Goal: Information Seeking & Learning: Learn about a topic

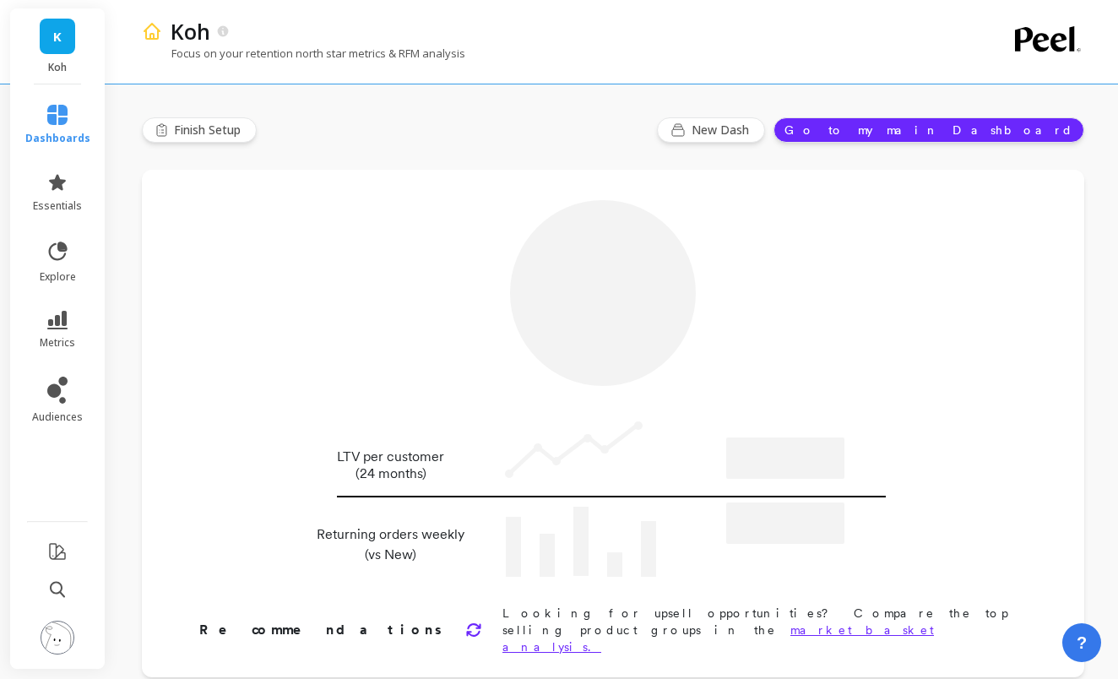
type input "Champions"
type input "103121"
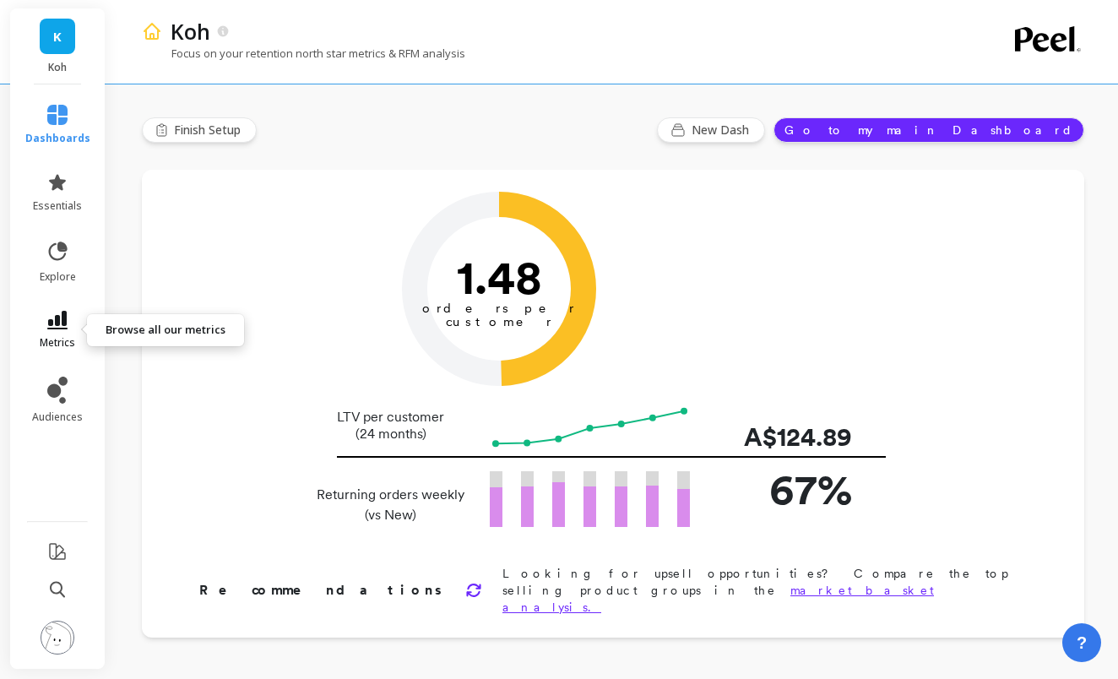
click at [45, 329] on link "metrics" at bounding box center [57, 330] width 65 height 39
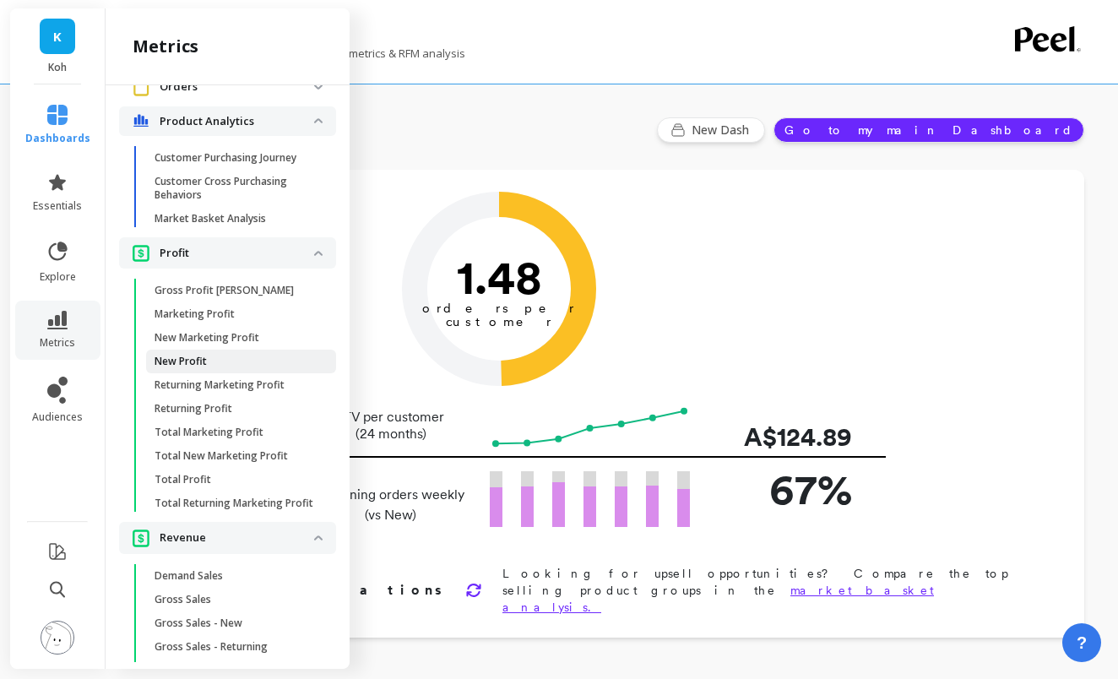
scroll to position [1259, 0]
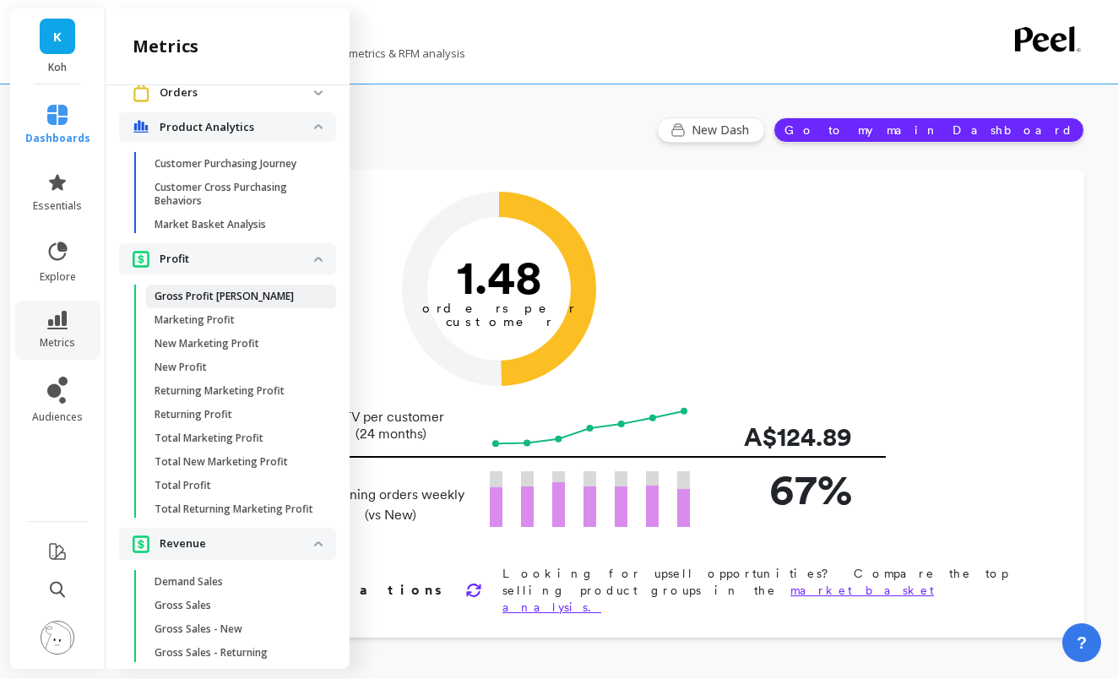
click at [205, 292] on p "Gross Profit [PERSON_NAME]" at bounding box center [224, 297] width 139 height 14
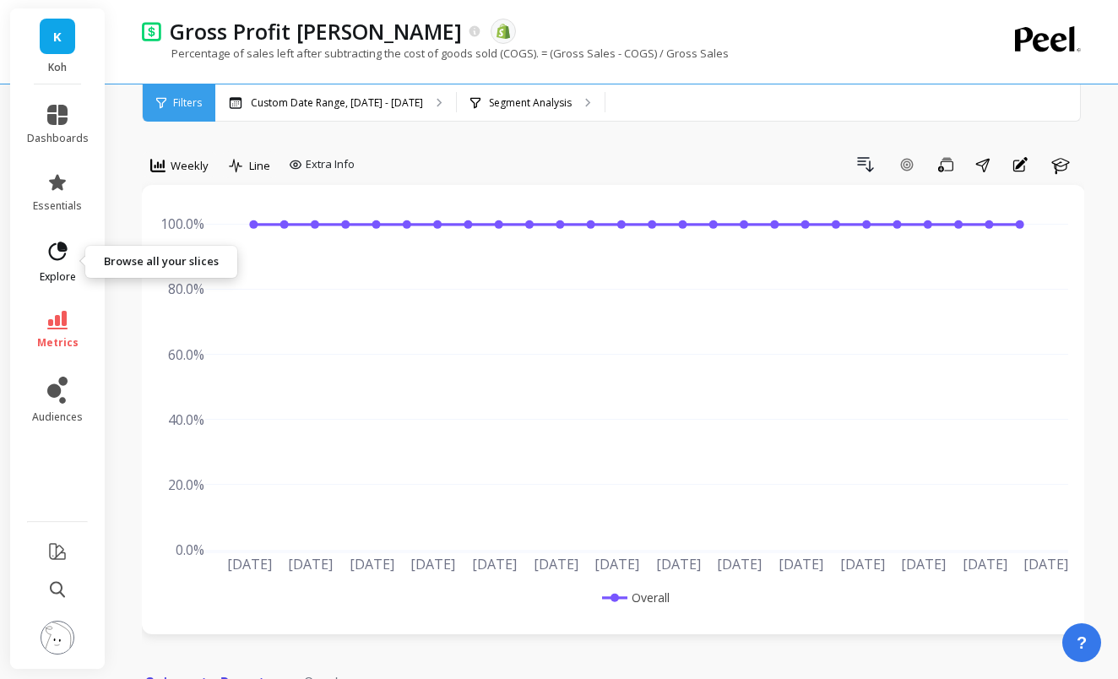
click at [62, 258] on icon at bounding box center [58, 250] width 19 height 19
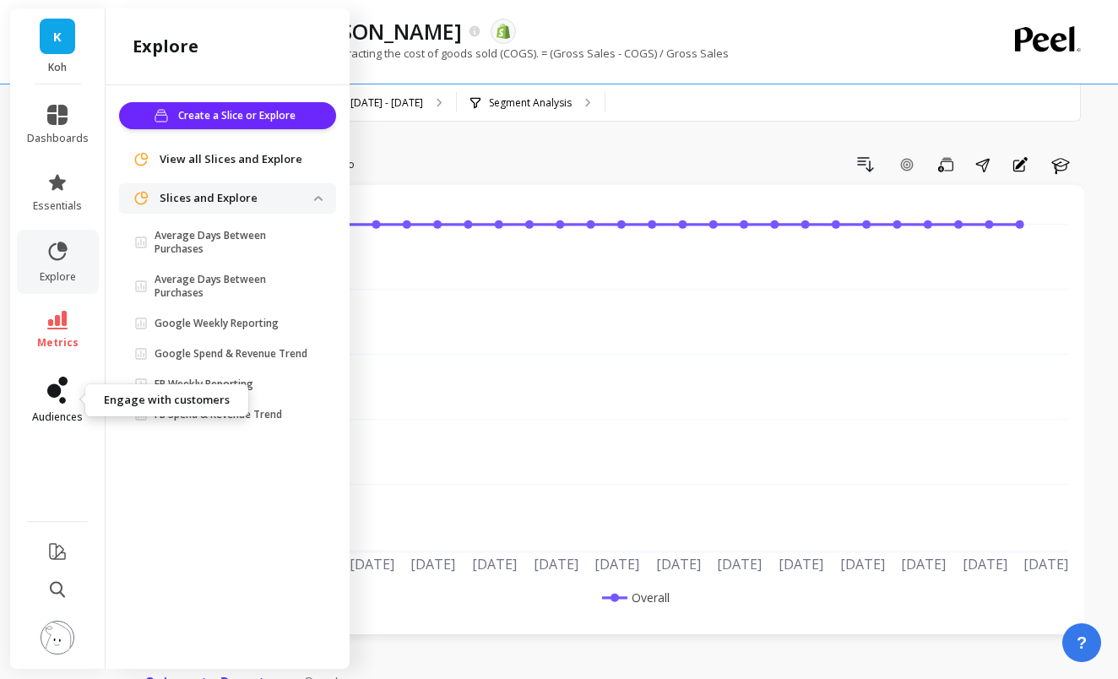
click at [66, 409] on link "audiences" at bounding box center [58, 400] width 62 height 47
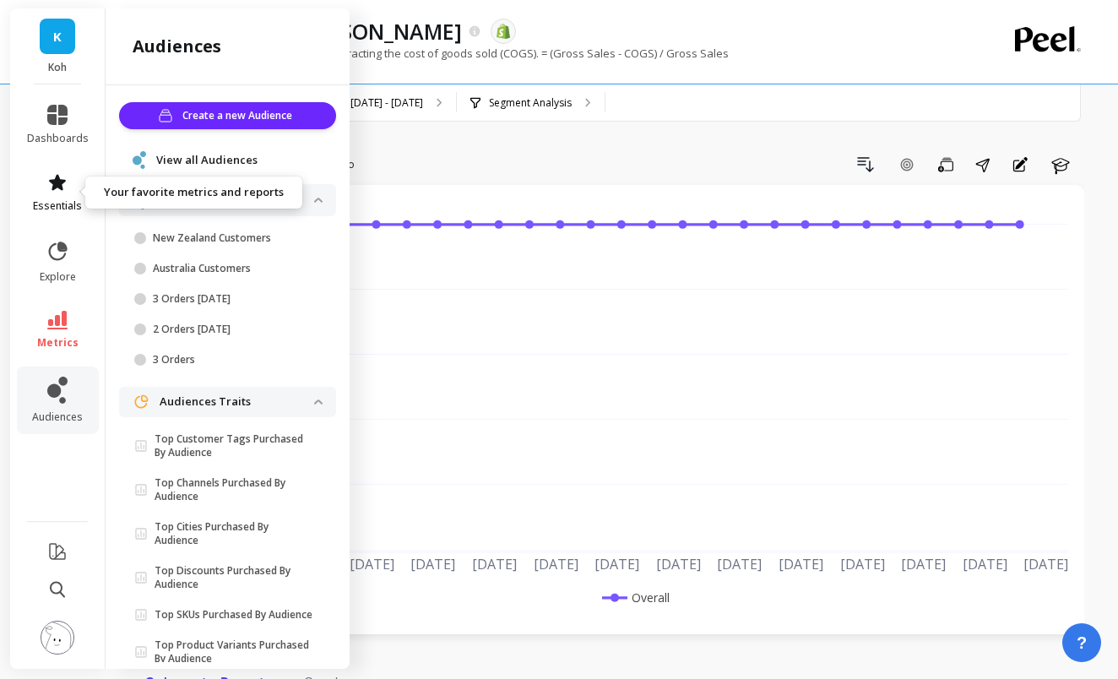
click at [54, 185] on icon at bounding box center [57, 182] width 17 height 16
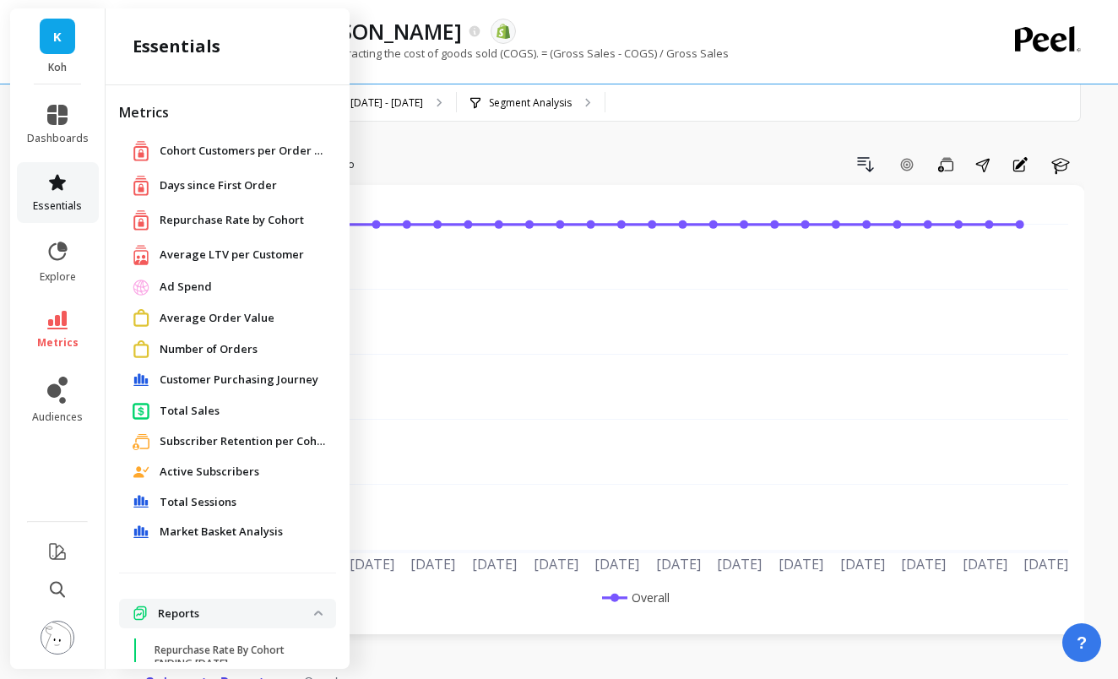
click at [62, 182] on icon at bounding box center [57, 182] width 17 height 16
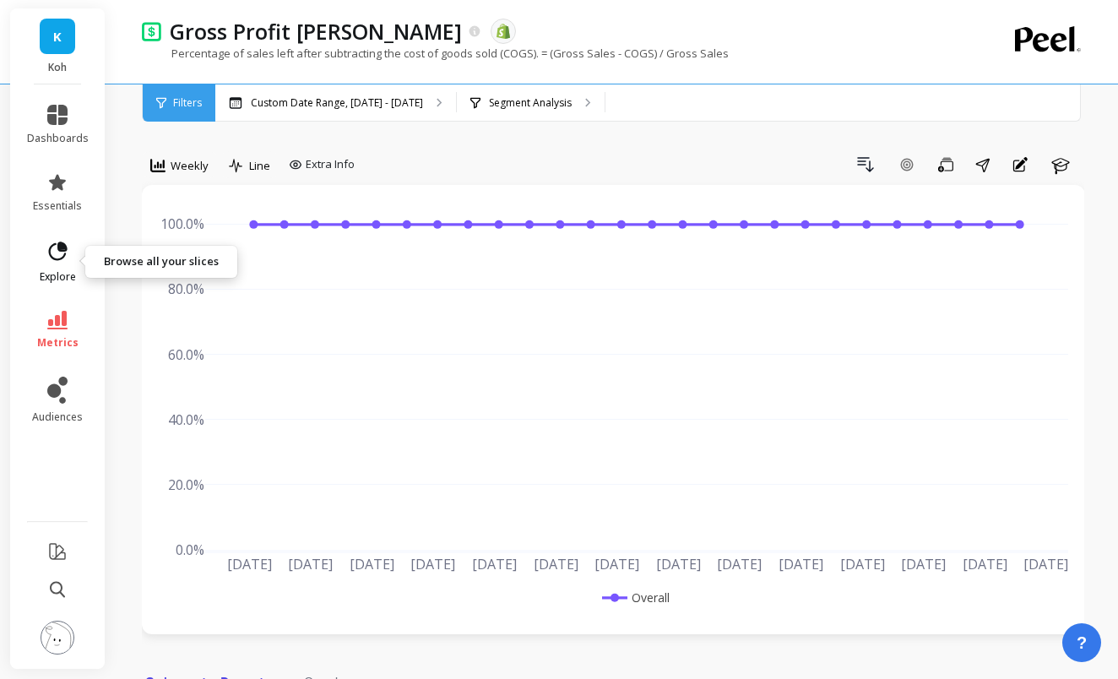
click at [62, 257] on icon at bounding box center [58, 252] width 24 height 24
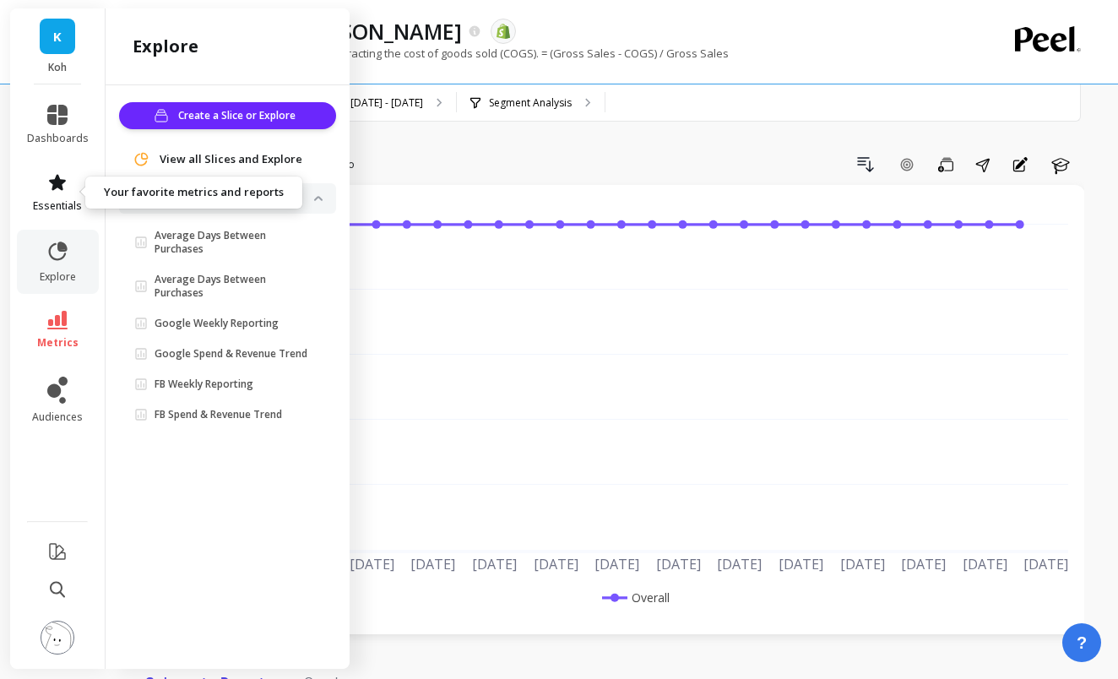
click at [62, 192] on icon at bounding box center [57, 182] width 20 height 20
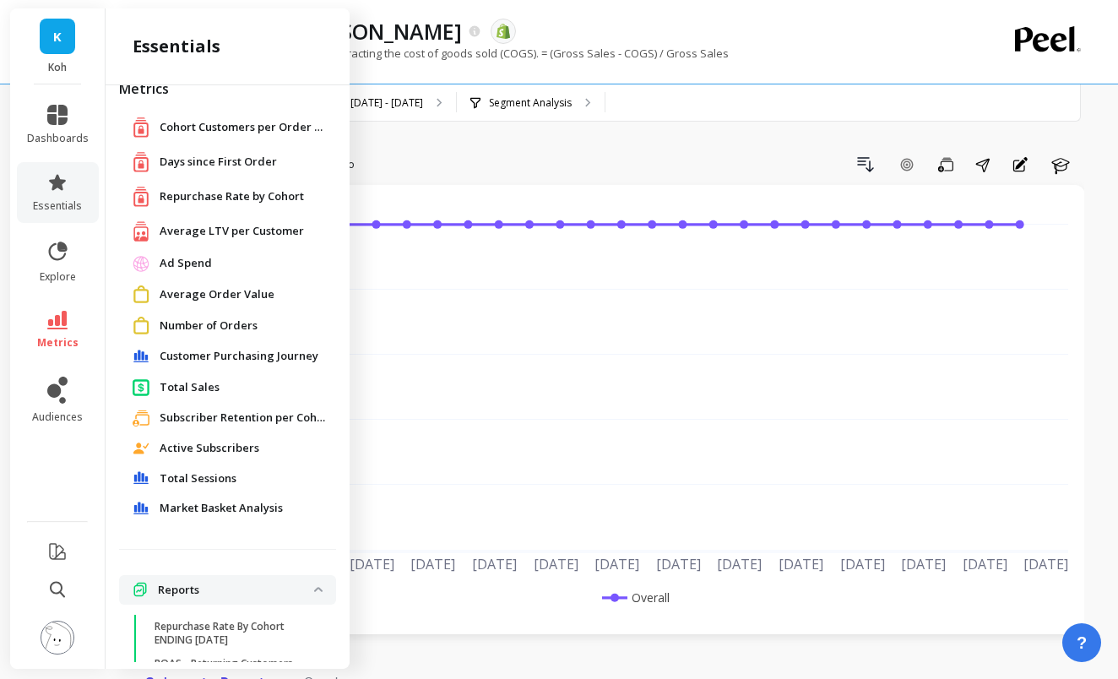
scroll to position [37, 0]
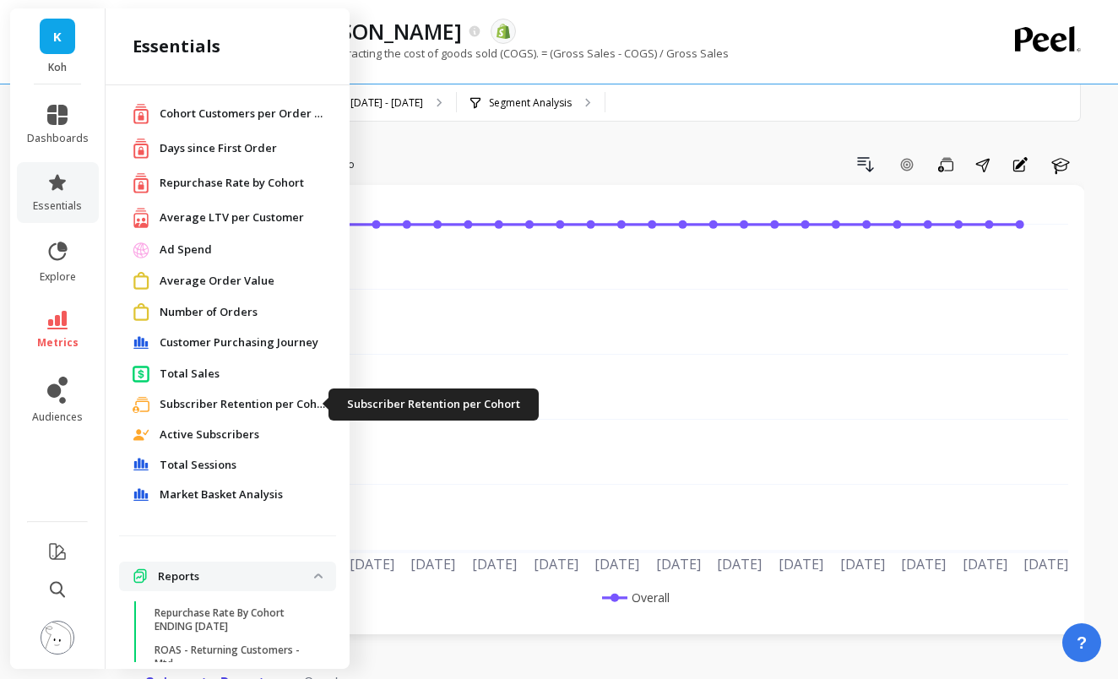
click at [195, 404] on span "Subscriber Retention per Cohort" at bounding box center [244, 404] width 169 height 17
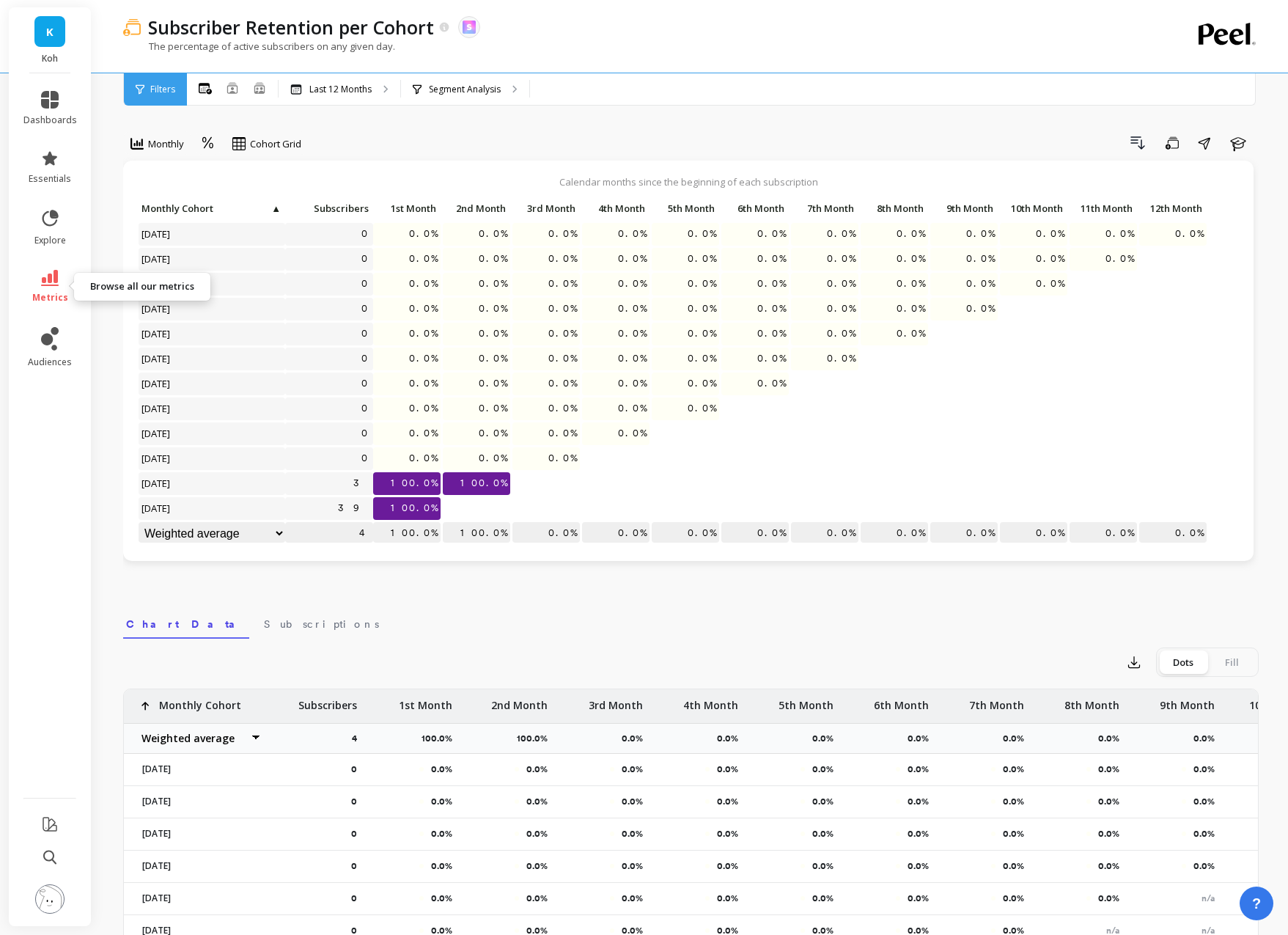
click at [43, 289] on link "metrics" at bounding box center [50, 287] width 54 height 34
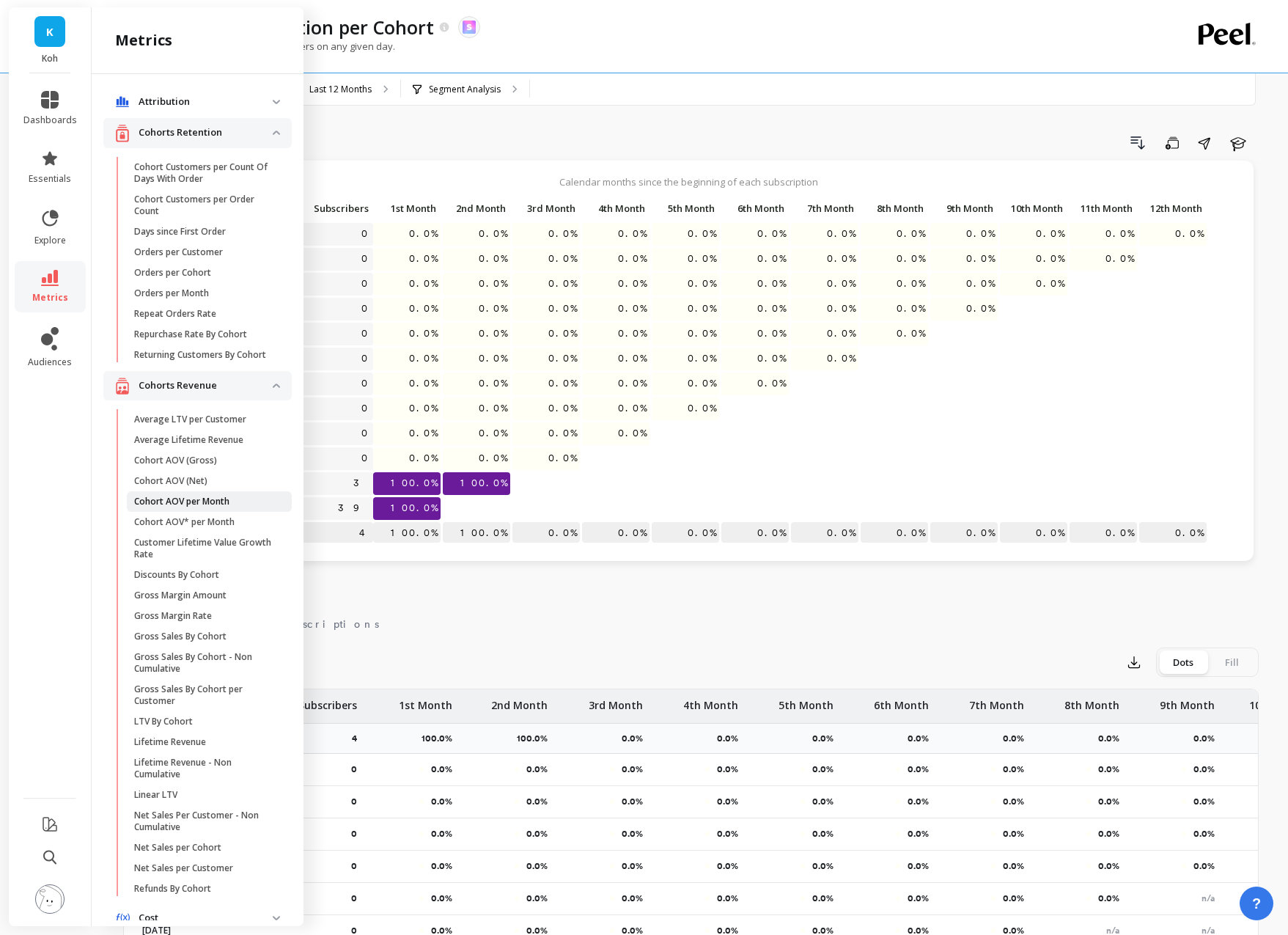
scroll to position [63, 0]
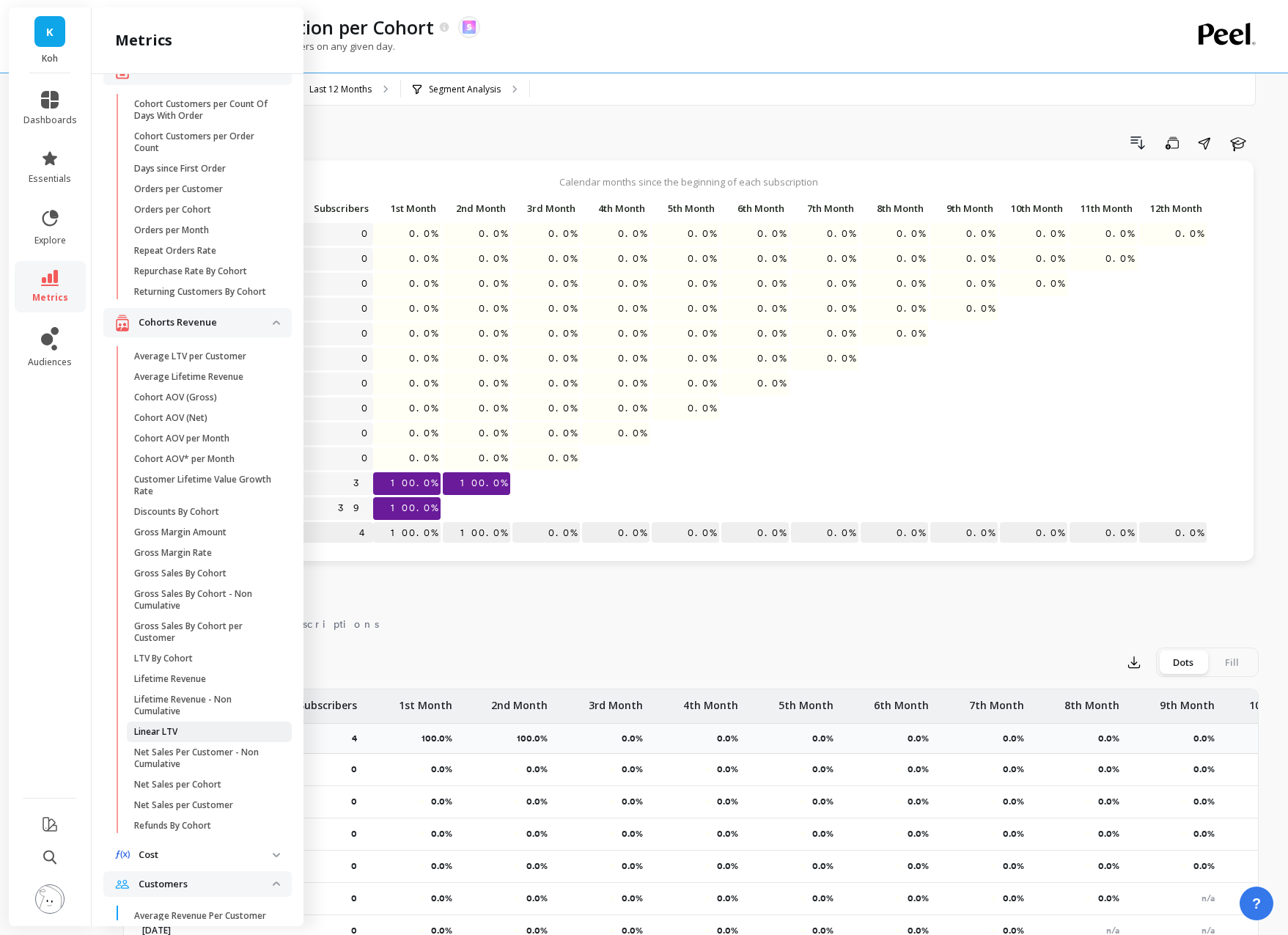
click at [172, 589] on p "Linear LTV" at bounding box center [156, 733] width 43 height 12
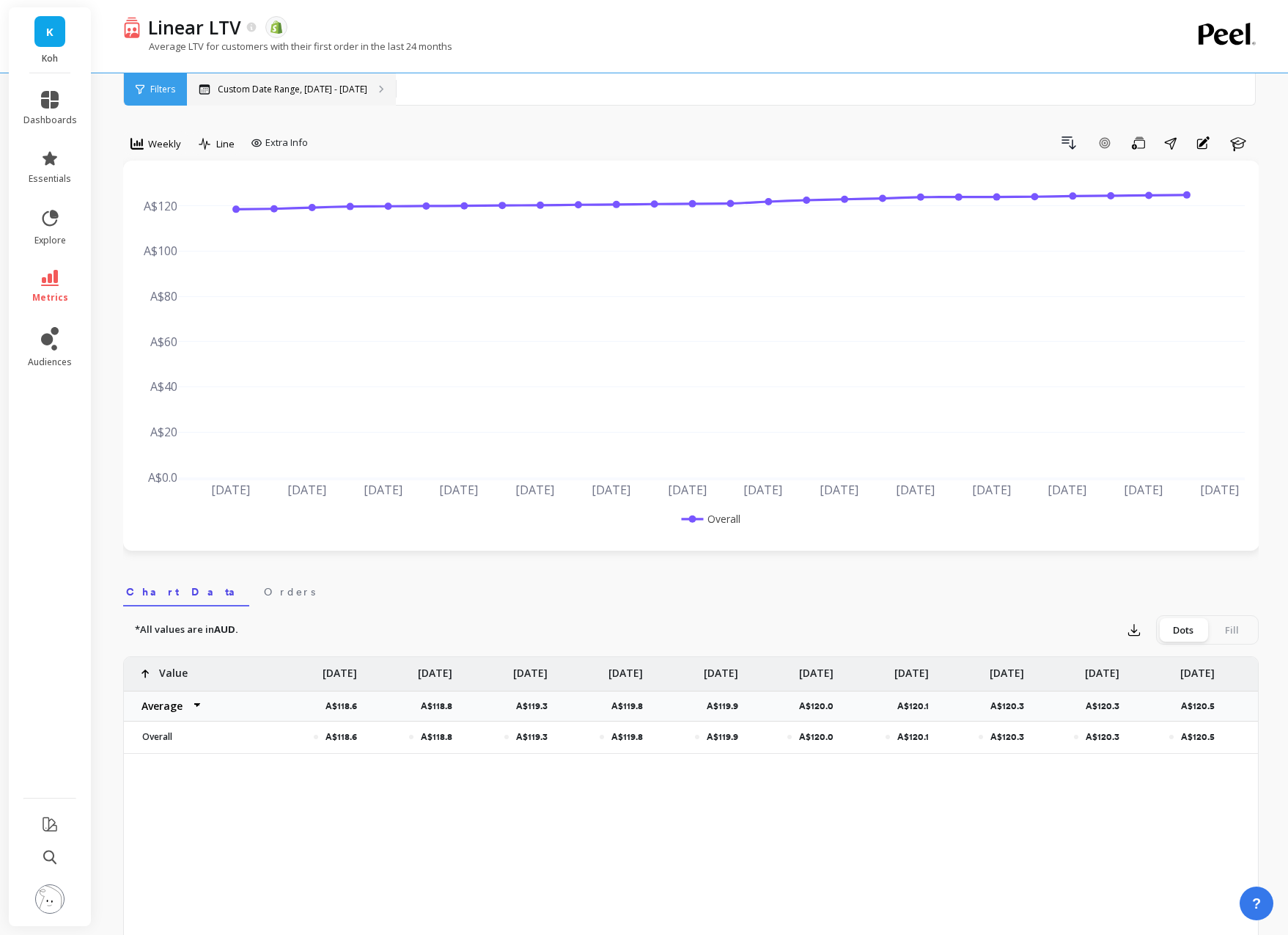
click at [348, 82] on div "Custom Date Range, [DATE] - [DATE]" at bounding box center [291, 89] width 209 height 32
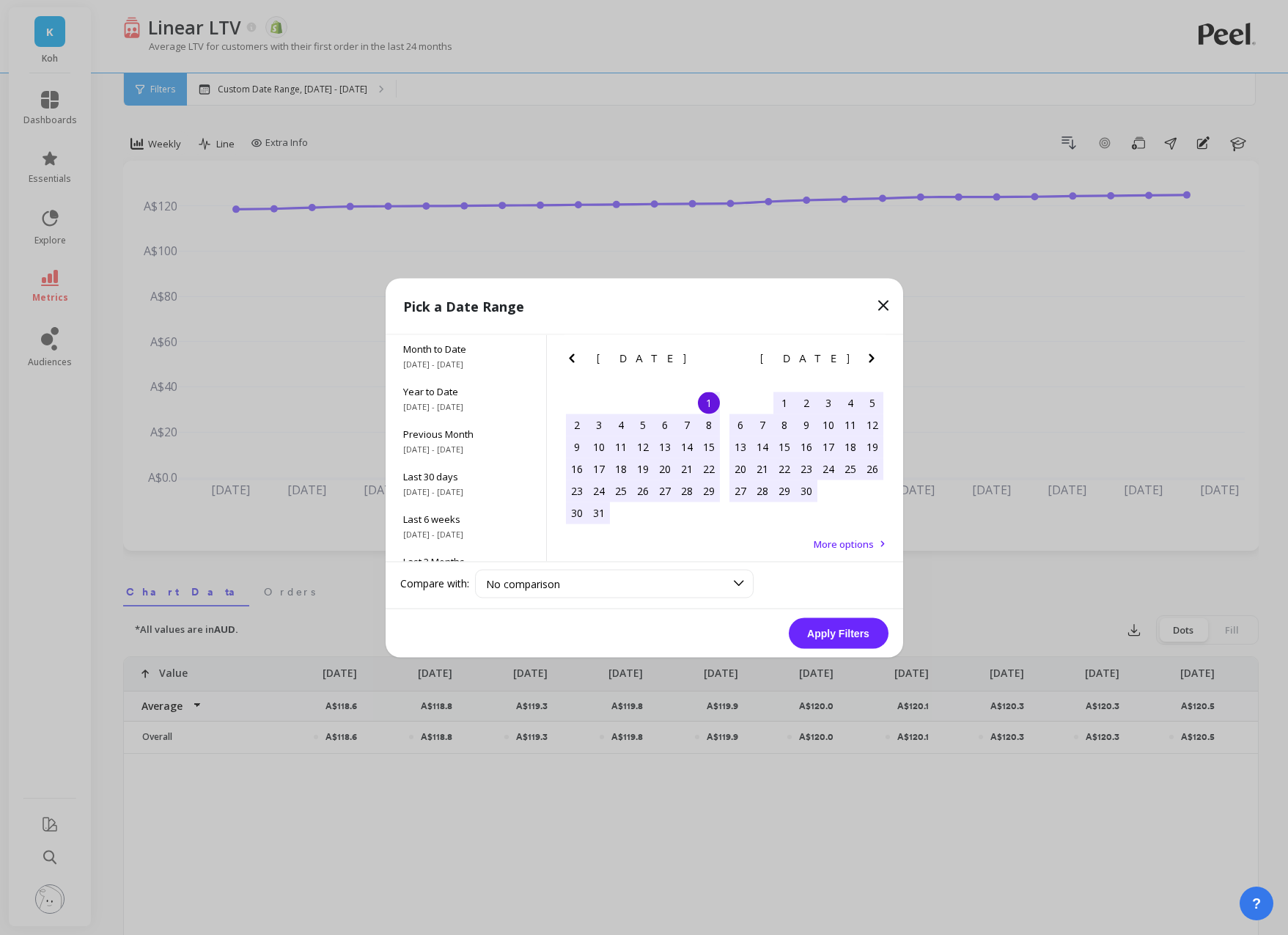
click at [565, 357] on icon "Previous Month" at bounding box center [571, 358] width 17 height 17
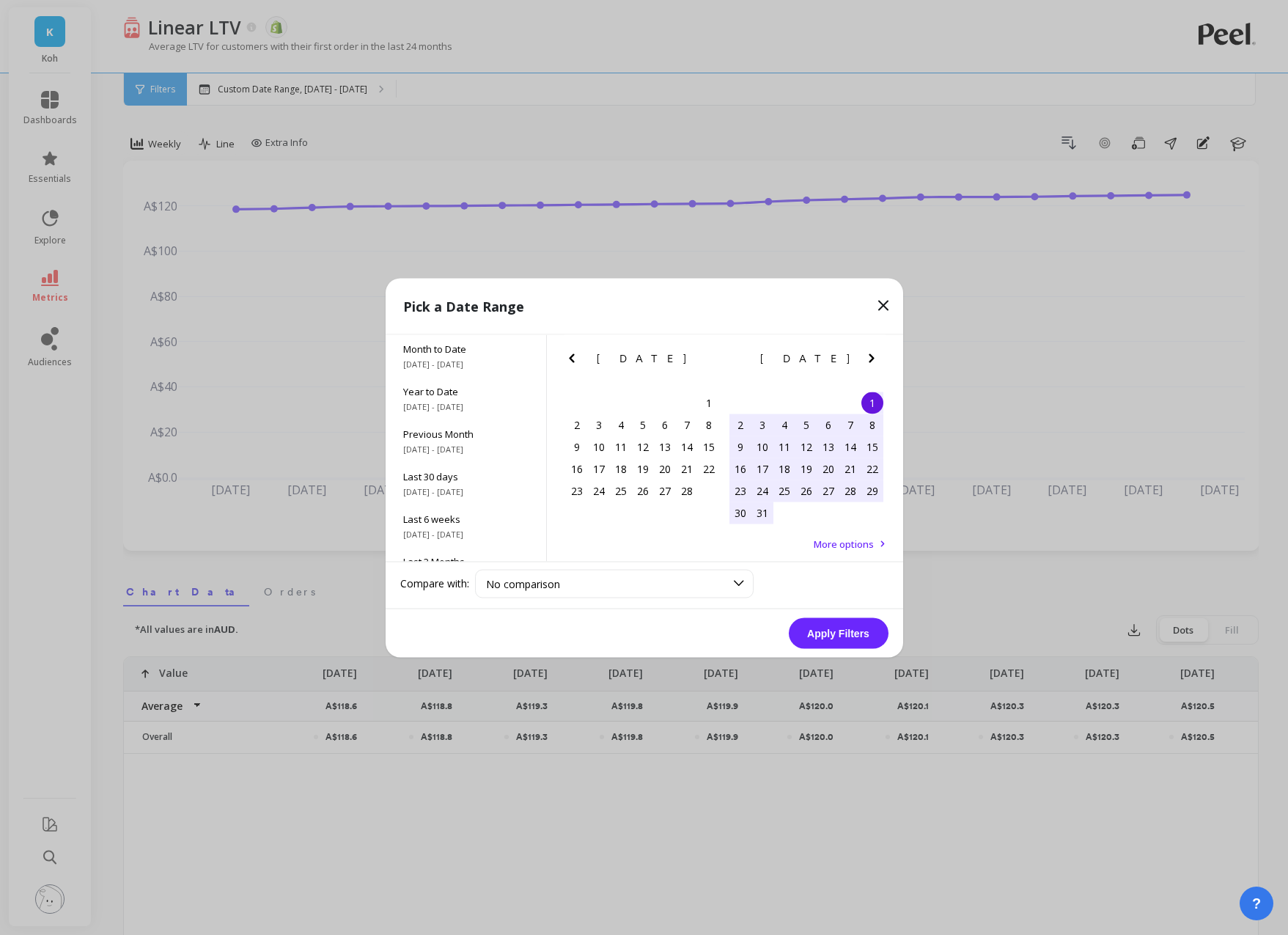
click at [565, 357] on icon "Previous Month" at bounding box center [571, 358] width 17 height 17
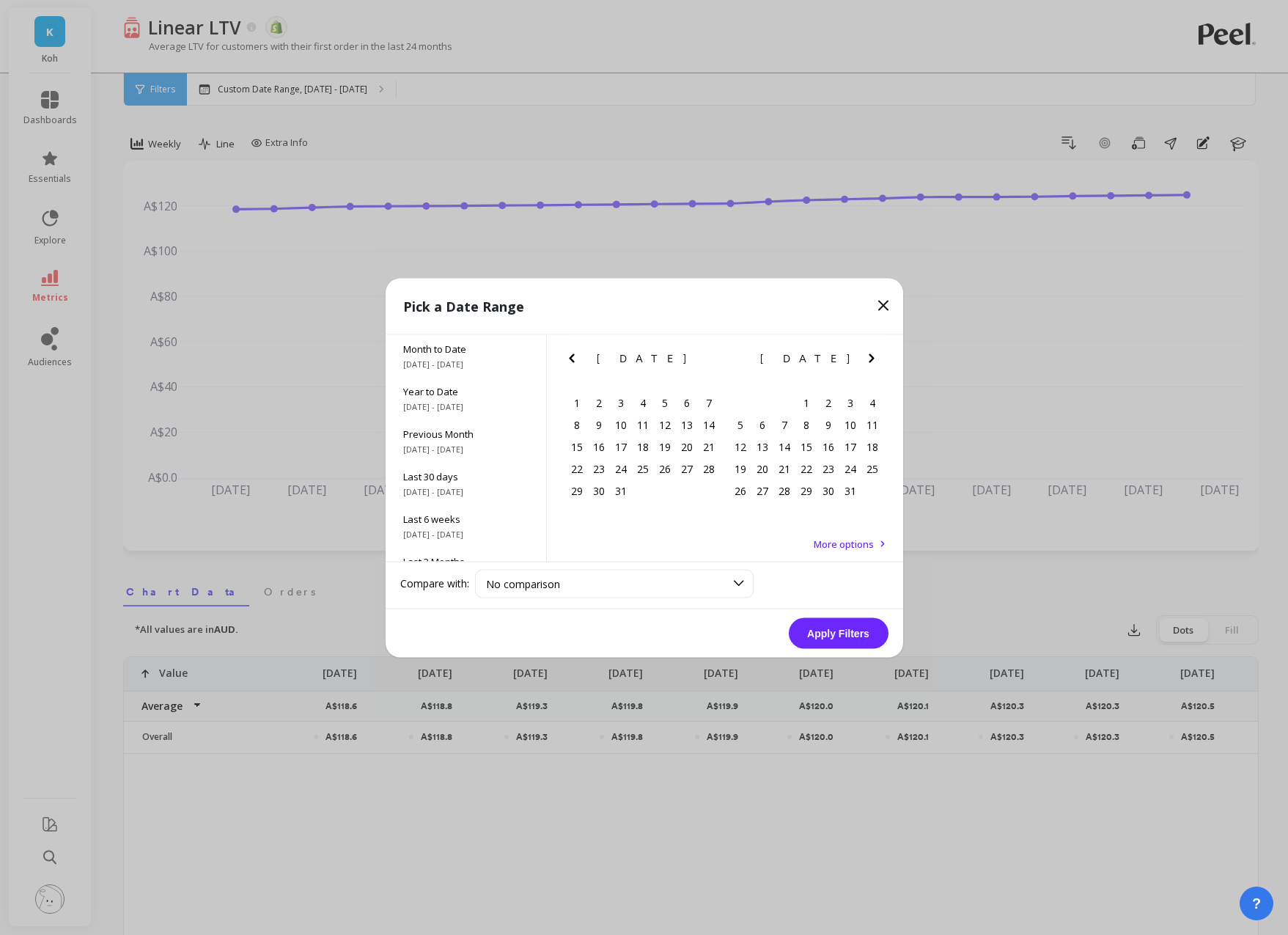
click at [565, 357] on icon "Previous Month" at bounding box center [571, 358] width 17 height 17
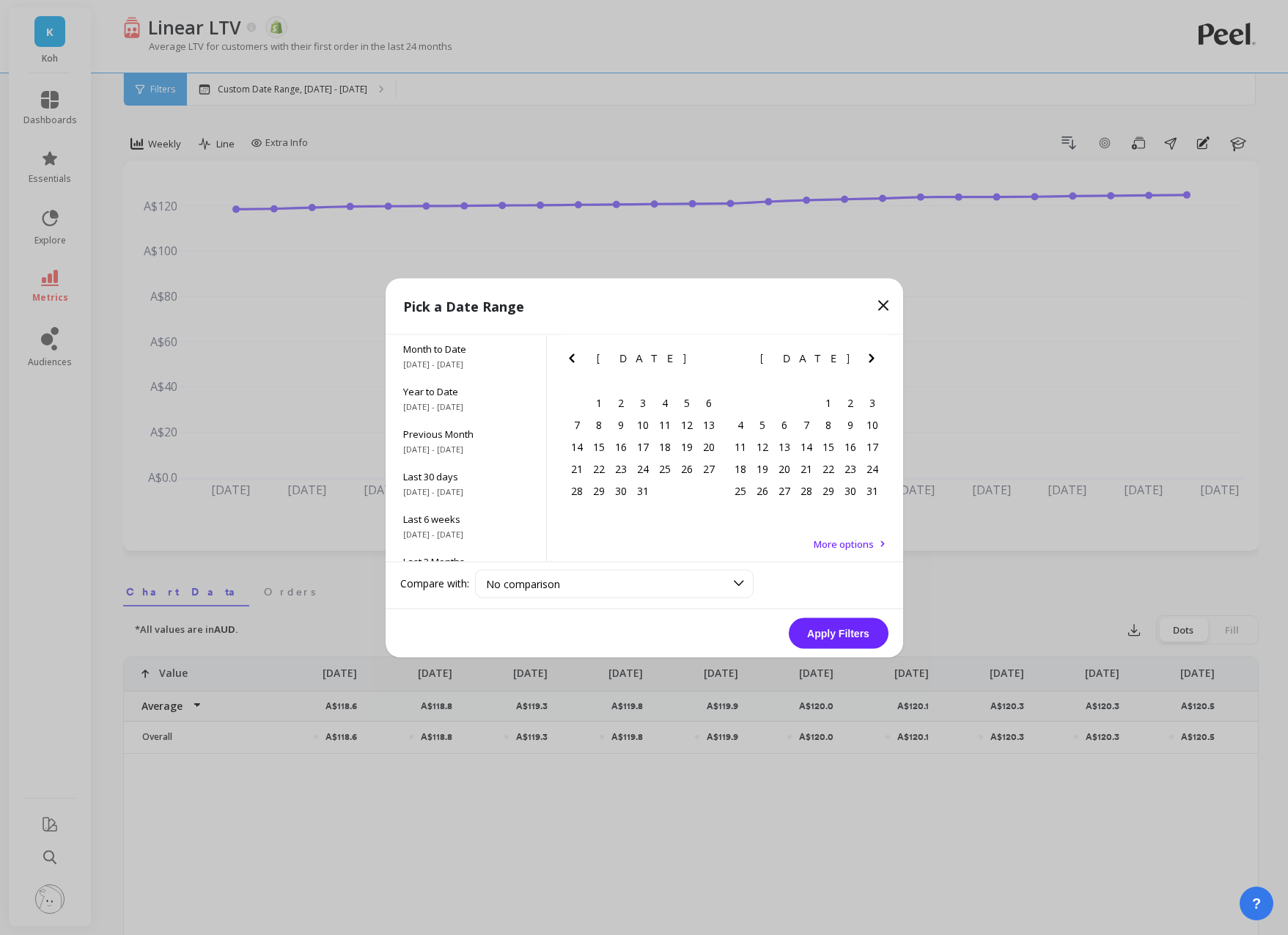
click at [565, 357] on icon "Previous Month" at bounding box center [571, 358] width 17 height 17
click at [756, 404] on div "1" at bounding box center [762, 402] width 22 height 22
click at [873, 364] on icon "Next Month" at bounding box center [872, 358] width 17 height 17
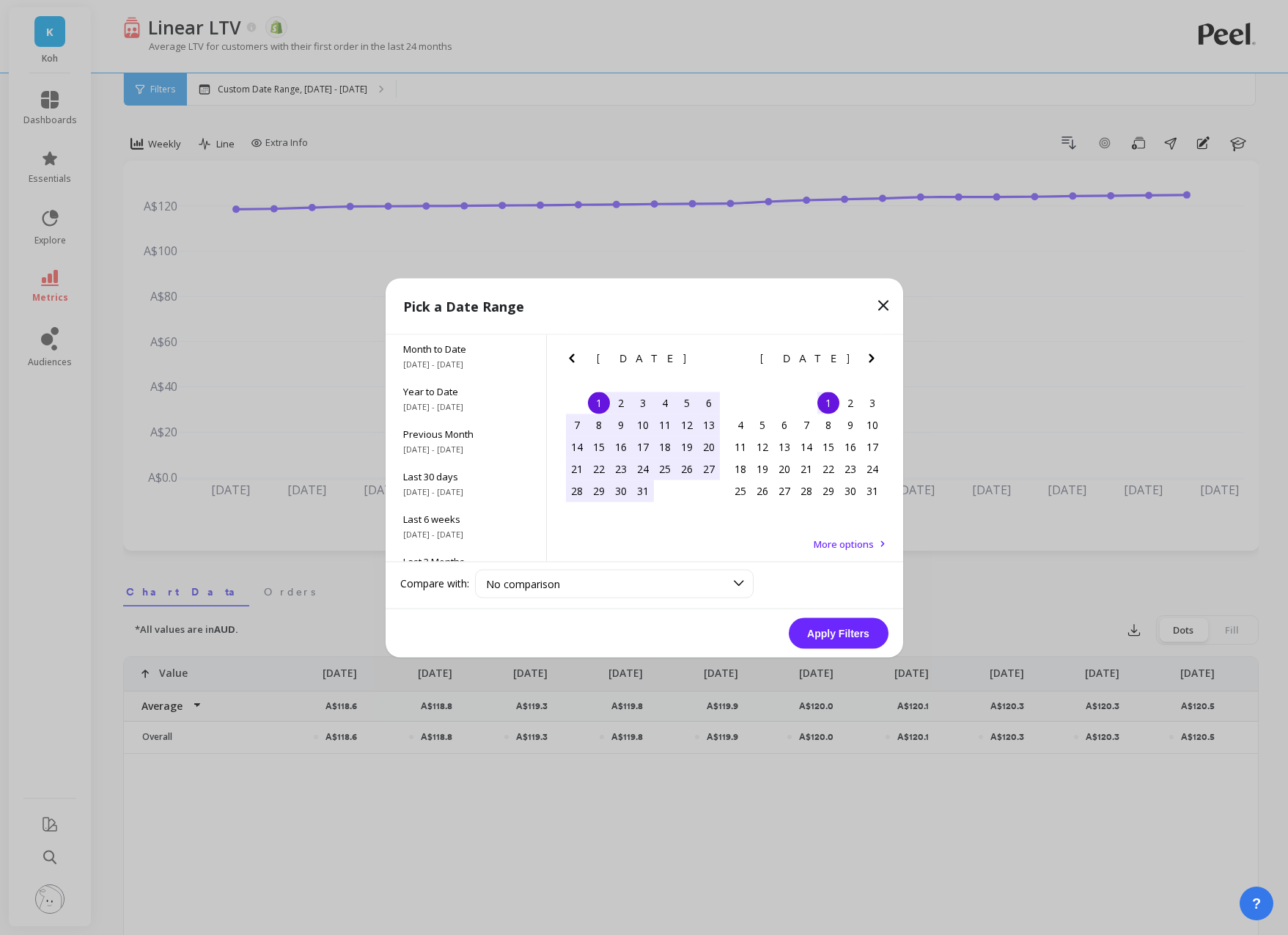
click at [873, 364] on icon "Next Month" at bounding box center [872, 358] width 17 height 17
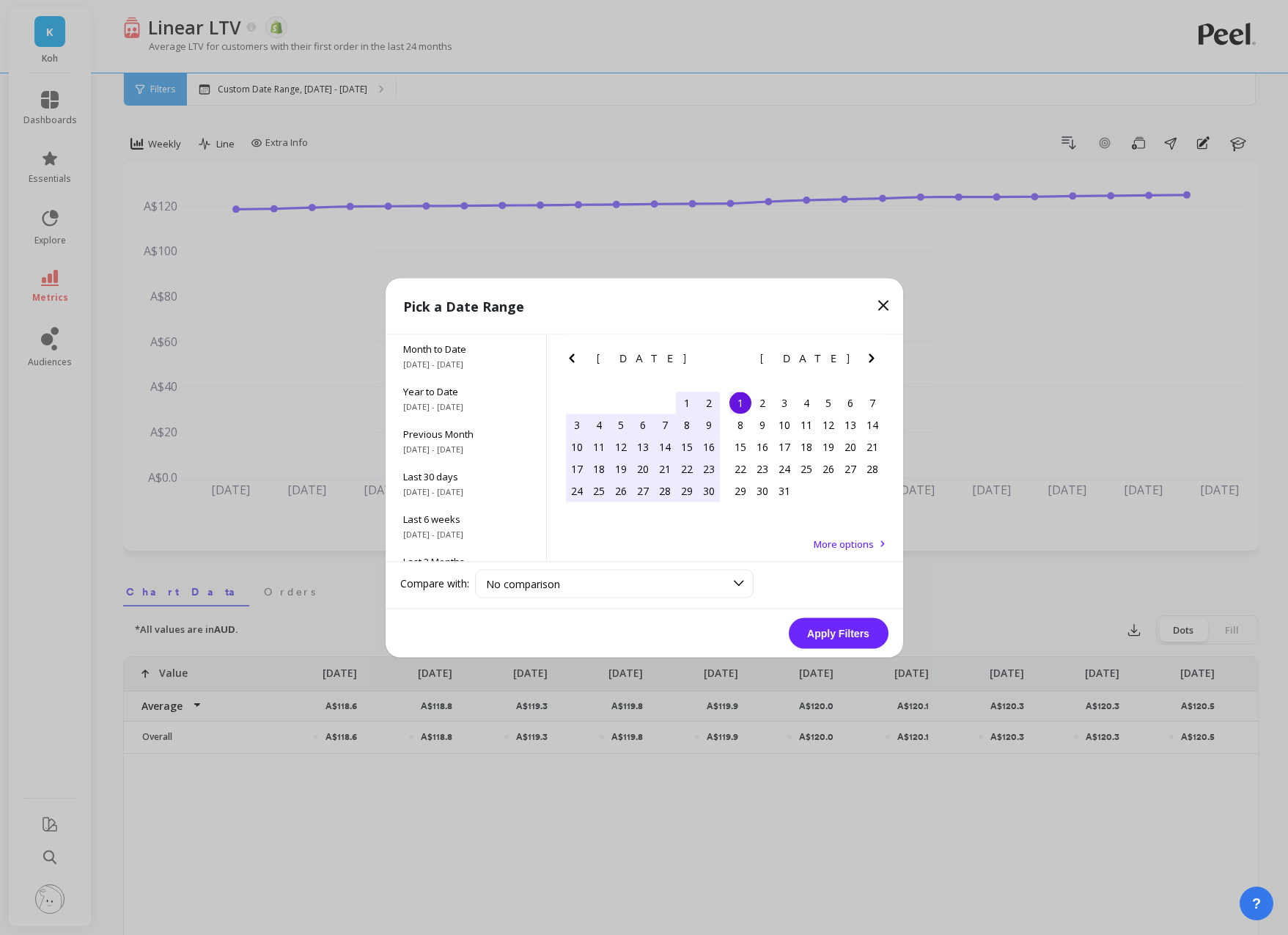
click at [873, 364] on icon "Next Month" at bounding box center [872, 358] width 17 height 17
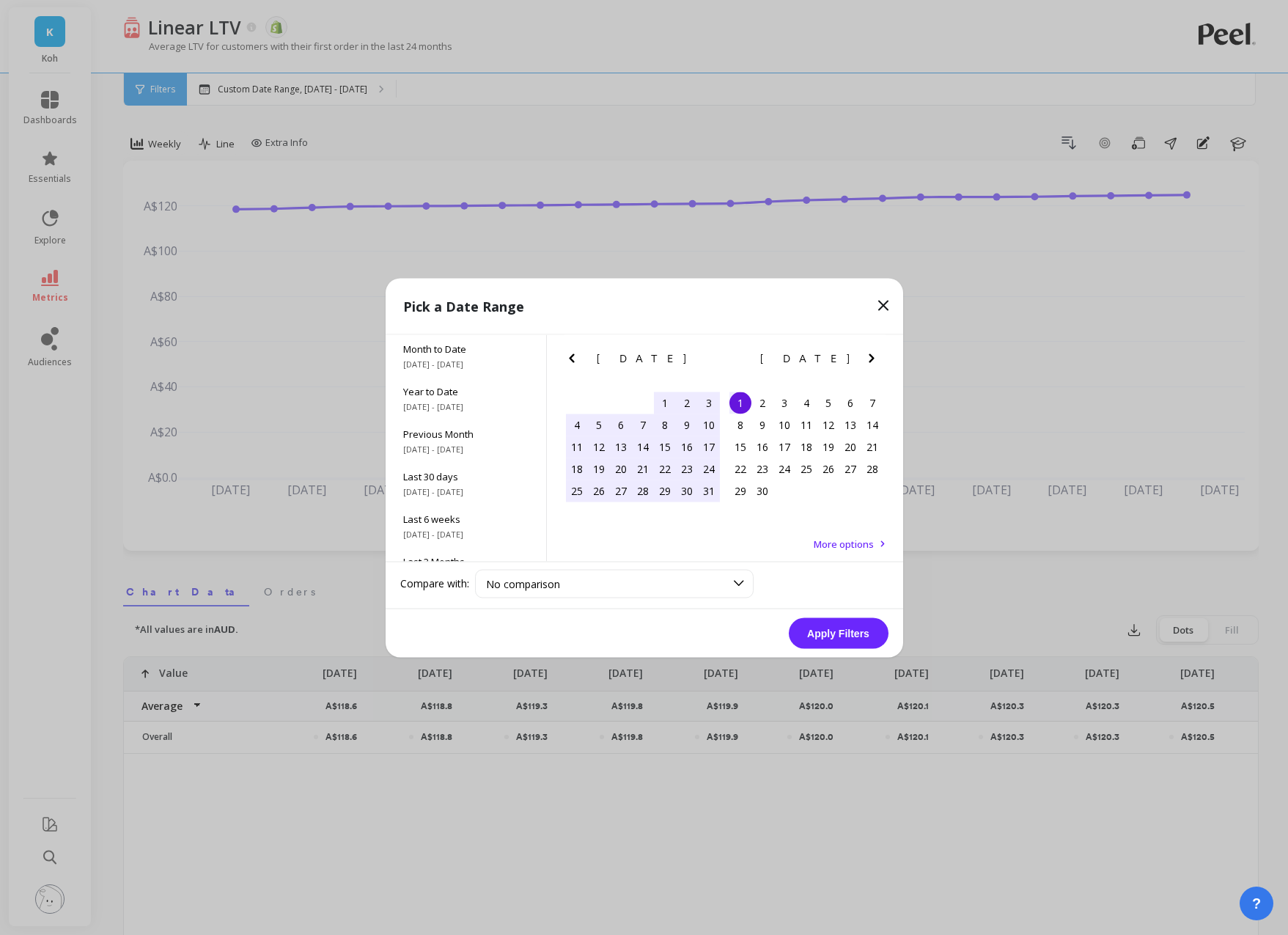
click at [873, 364] on icon "Next Month" at bounding box center [872, 358] width 17 height 17
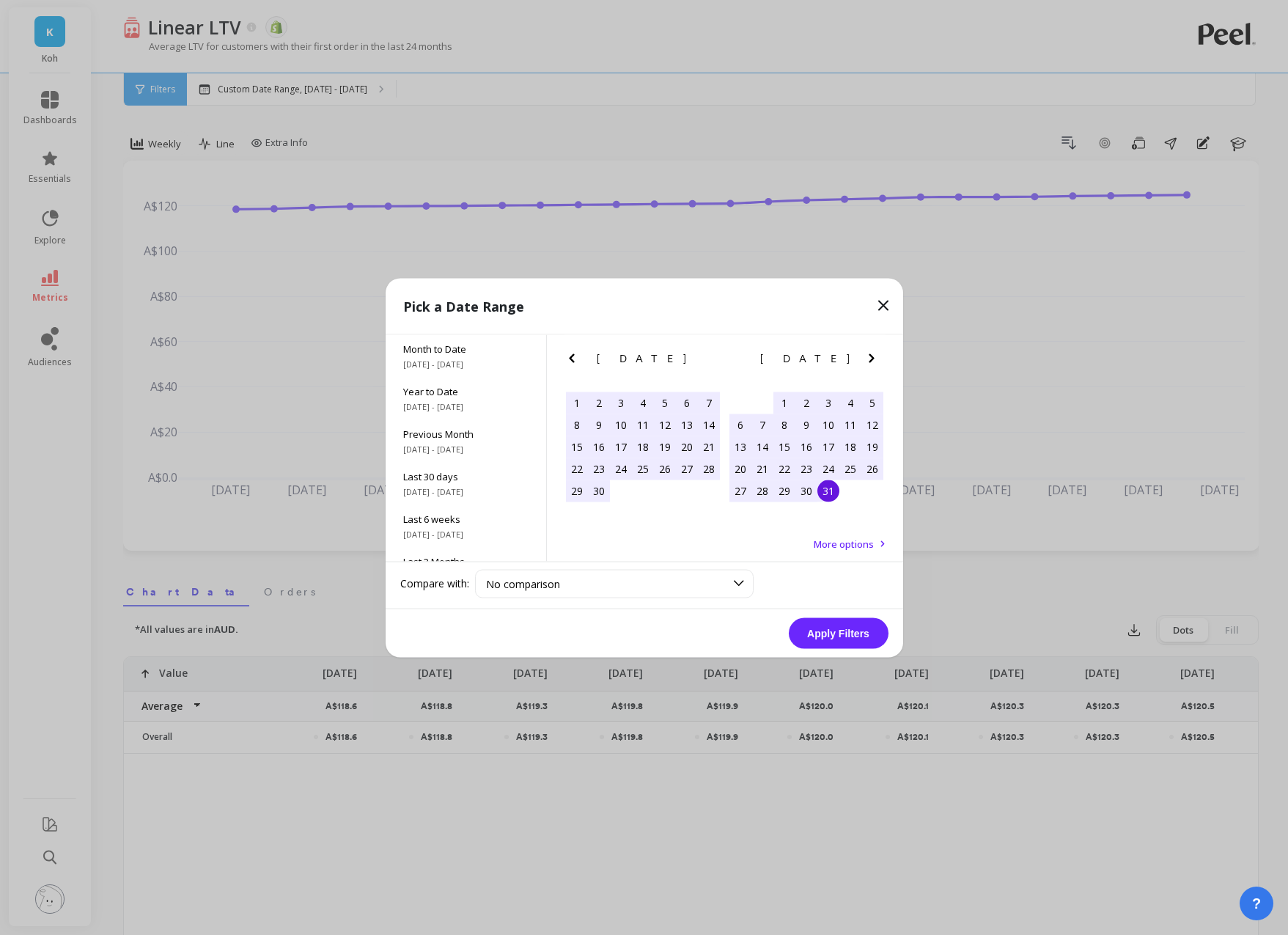
click at [826, 492] on div "31" at bounding box center [828, 490] width 22 height 22
click at [830, 589] on button "Apply Filters" at bounding box center [838, 633] width 100 height 30
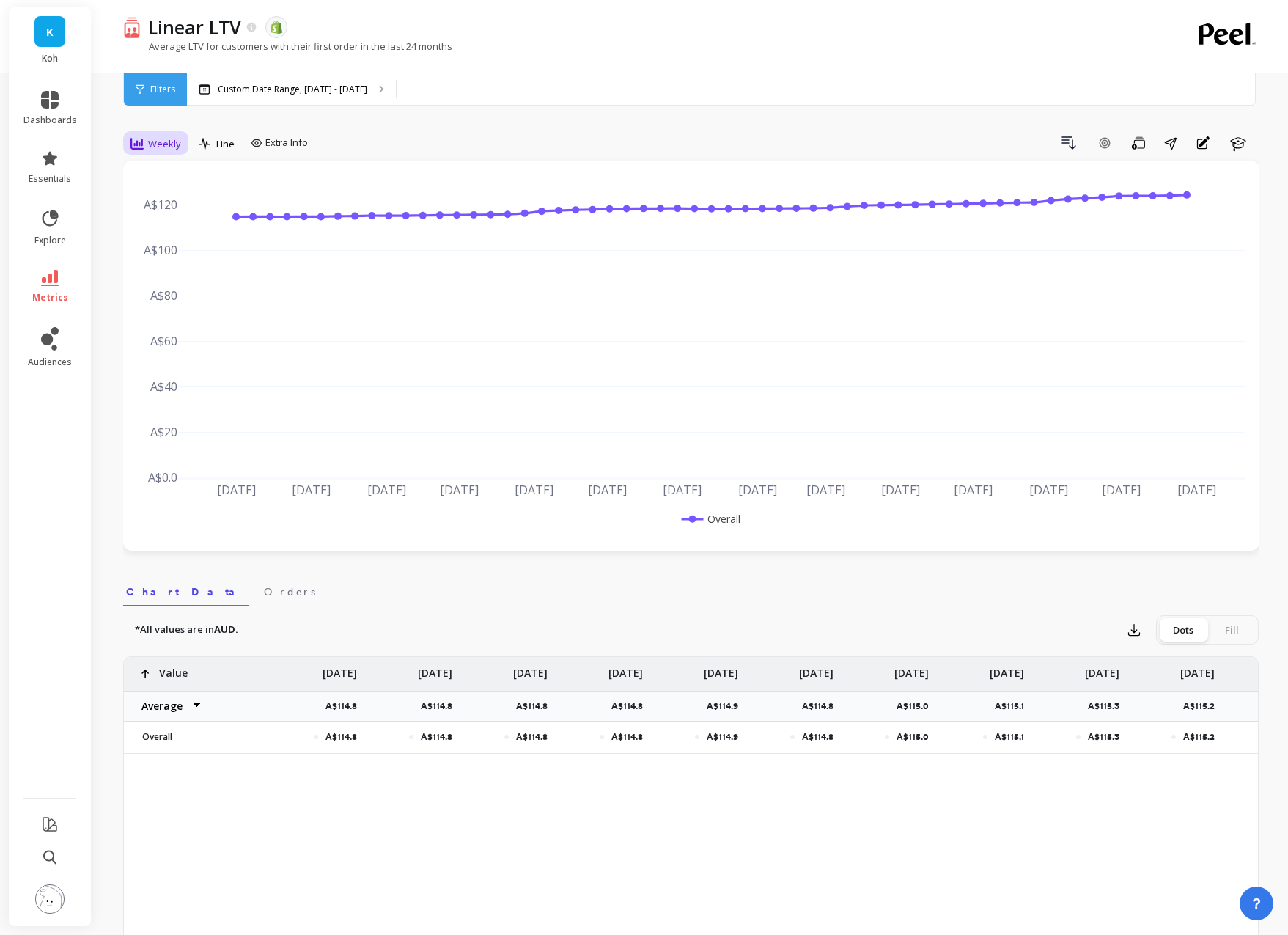
click at [160, 141] on span "Weekly" at bounding box center [165, 144] width 33 height 14
click at [150, 262] on div "Monthly" at bounding box center [177, 261] width 83 height 14
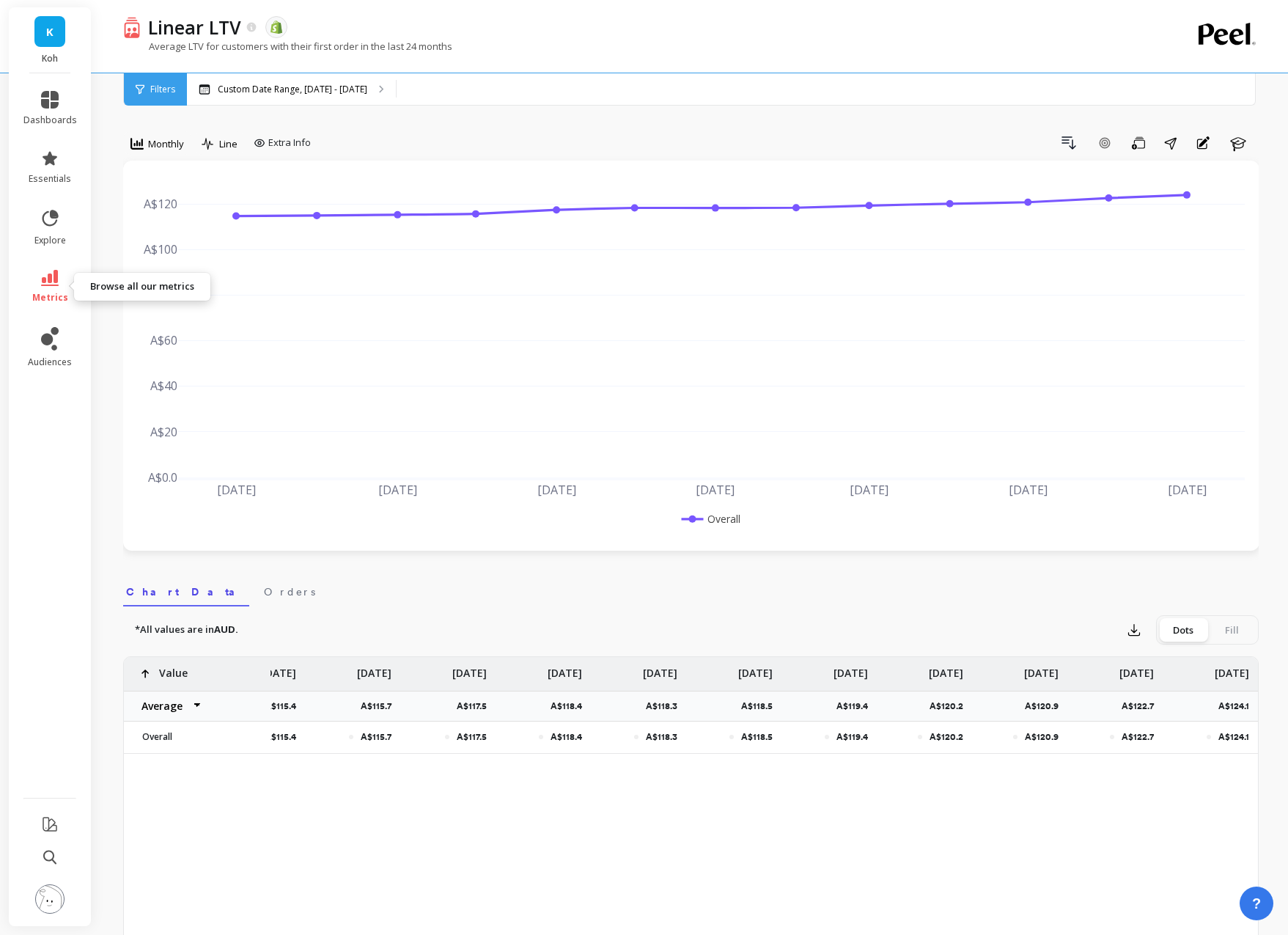
click at [41, 298] on span "metrics" at bounding box center [50, 298] width 36 height 12
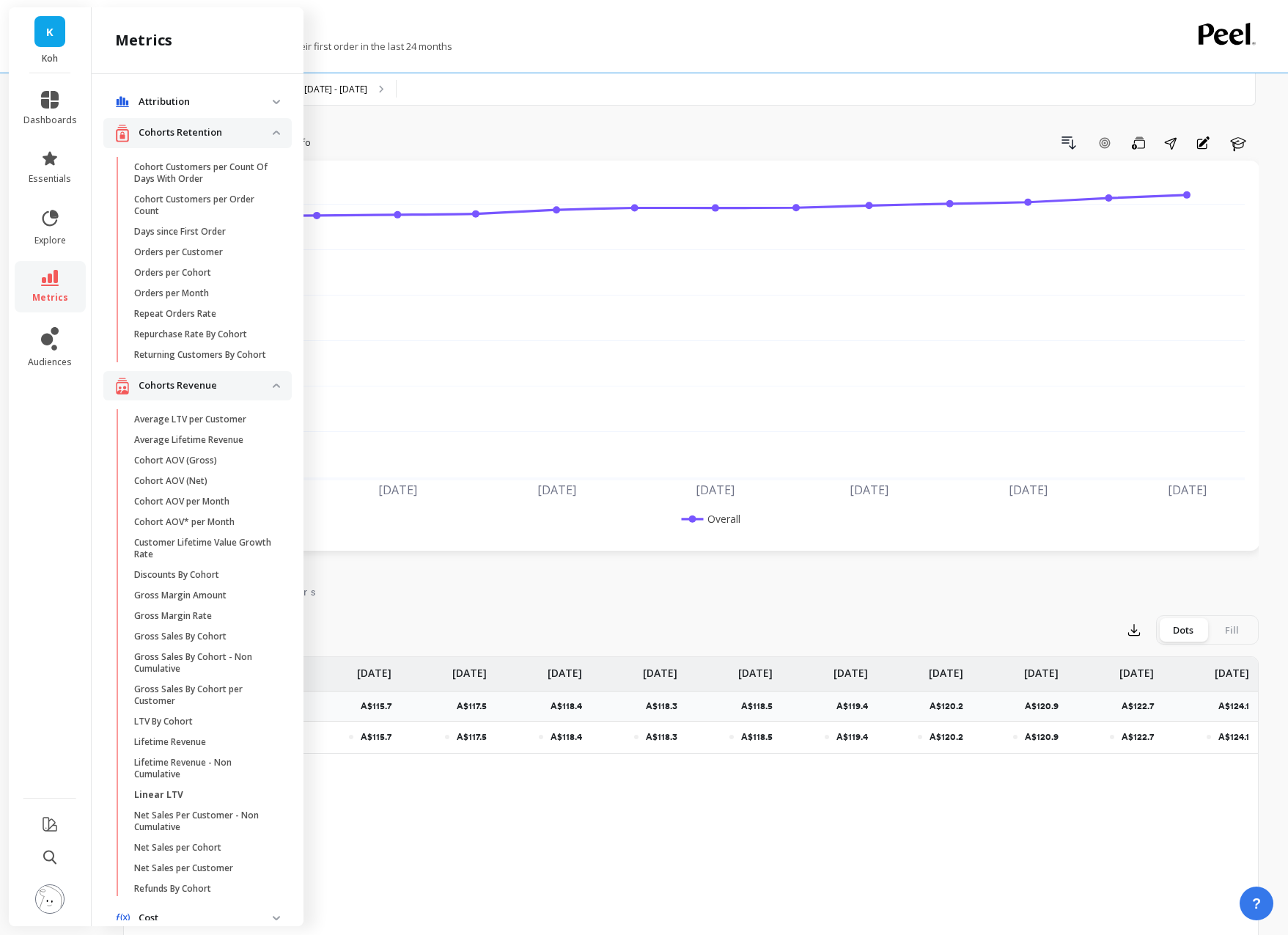
scroll to position [63, 0]
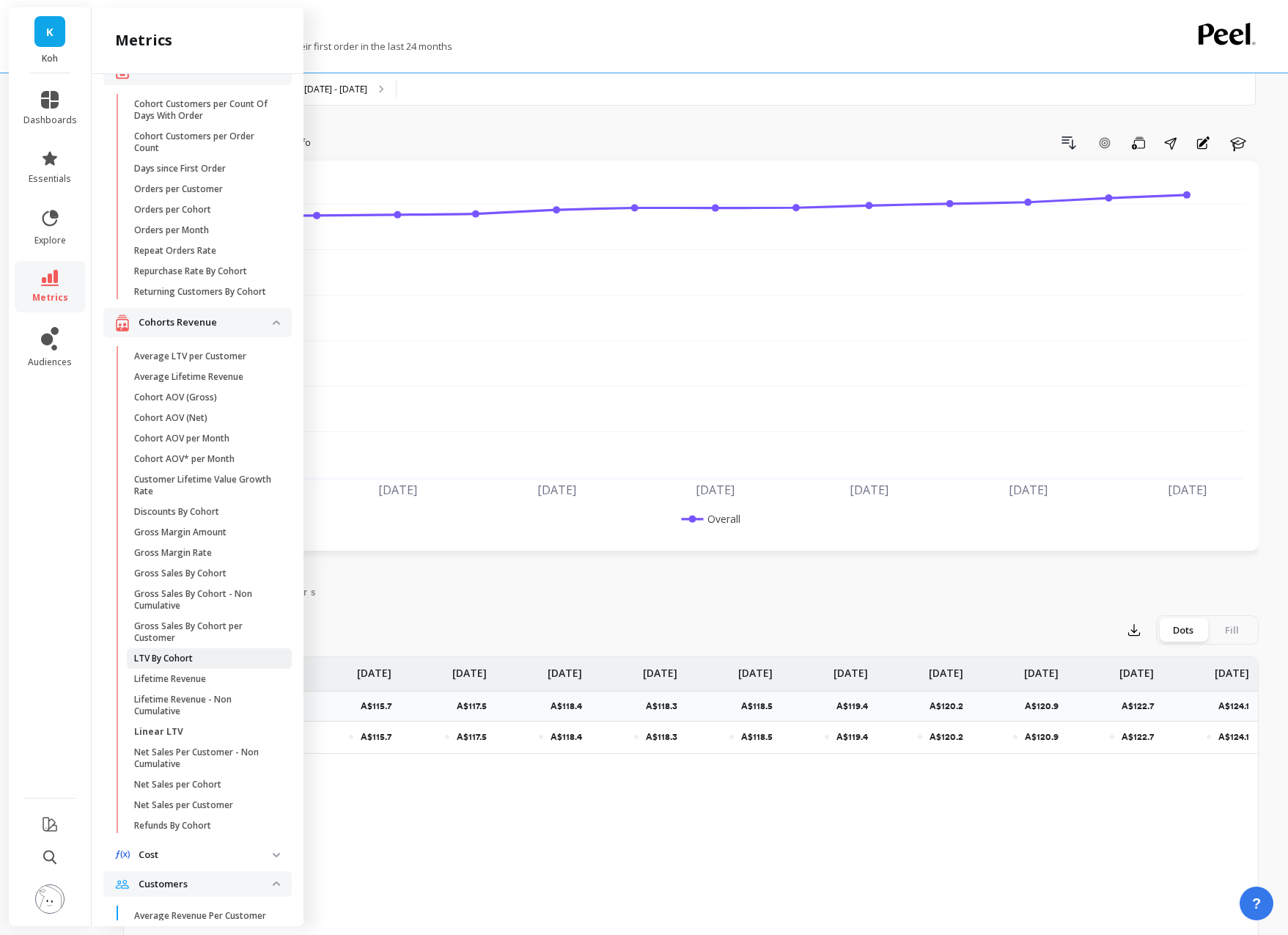
click at [182, 589] on p "LTV By Cohort" at bounding box center [164, 659] width 59 height 12
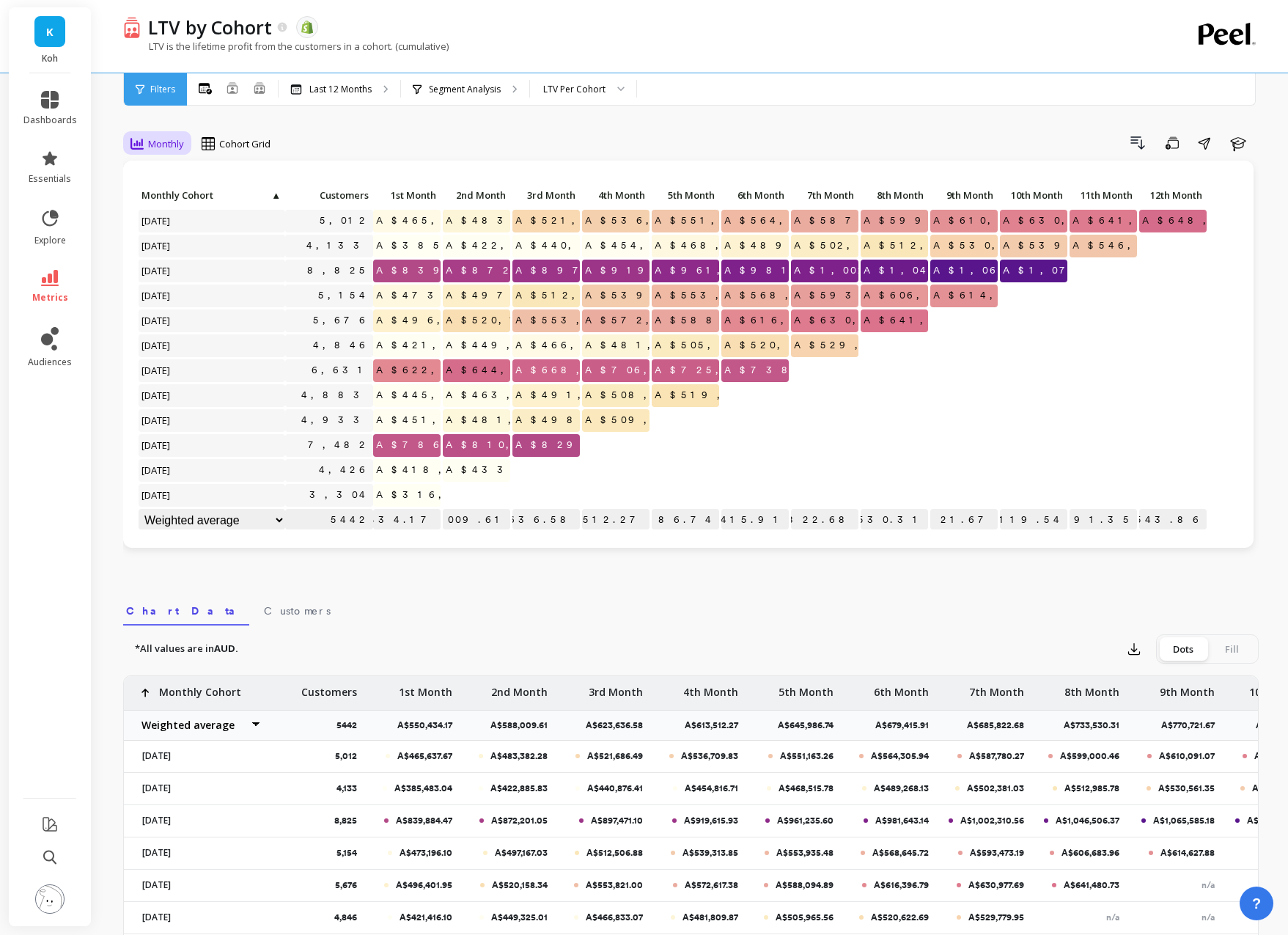
click at [149, 145] on span "Monthly" at bounding box center [166, 144] width 36 height 14
click at [160, 140] on span "Monthly" at bounding box center [166, 144] width 36 height 14
click at [45, 281] on icon at bounding box center [50, 278] width 17 height 17
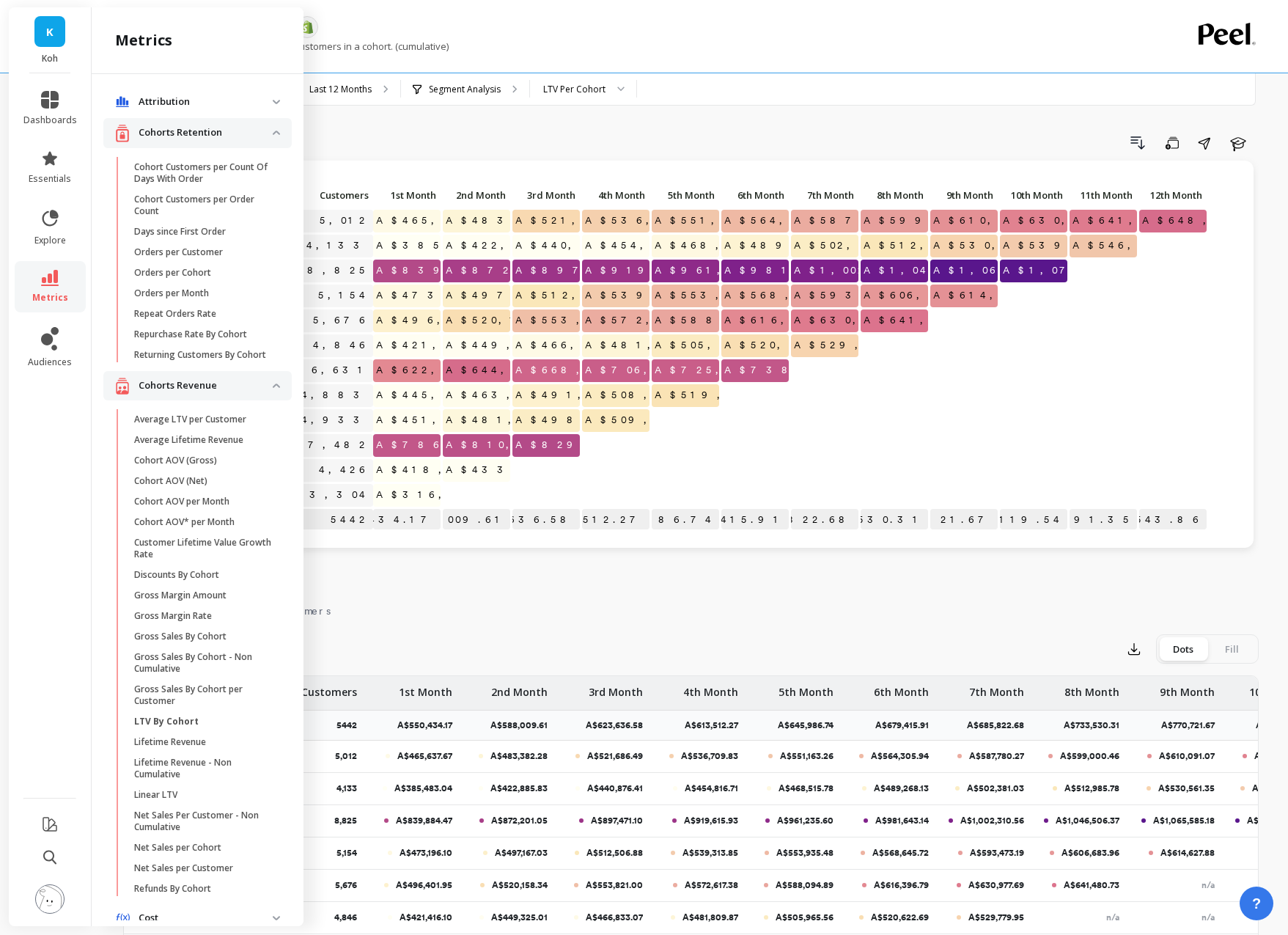
scroll to position [63, 0]
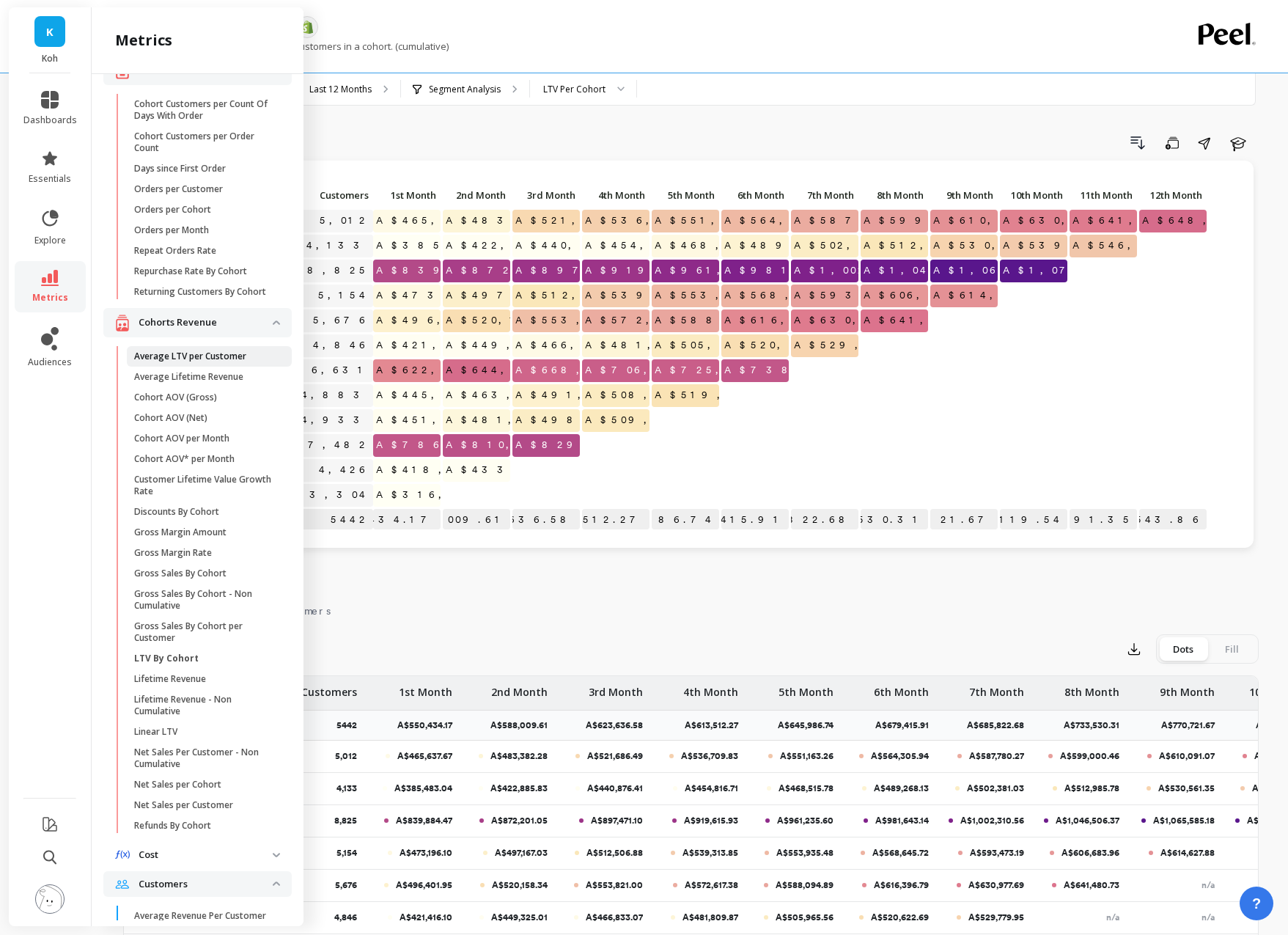
click at [182, 351] on p "Average LTV per Customer" at bounding box center [190, 357] width 112 height 12
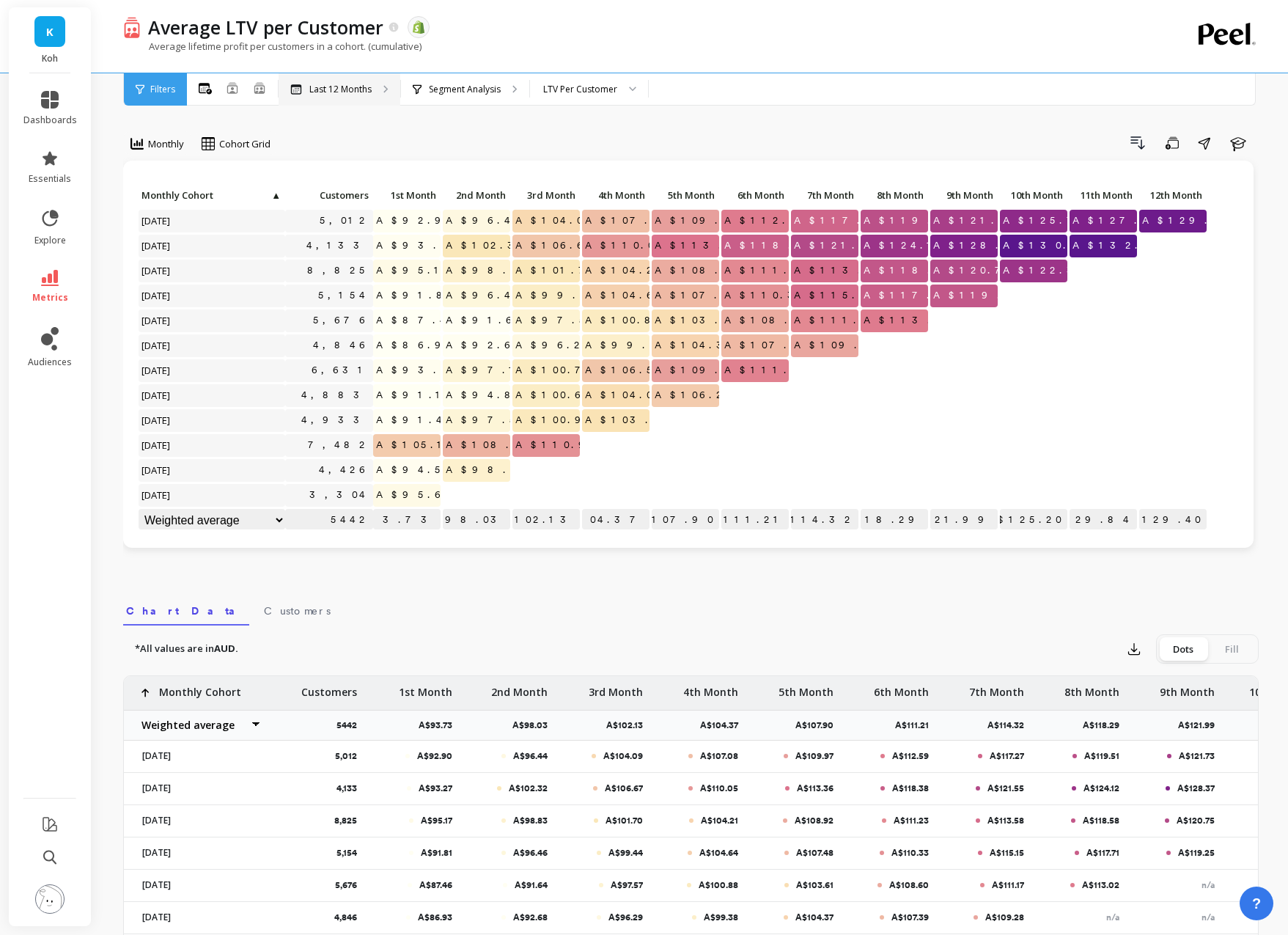
click at [360, 97] on div "Last 12 Months" at bounding box center [340, 89] width 122 height 32
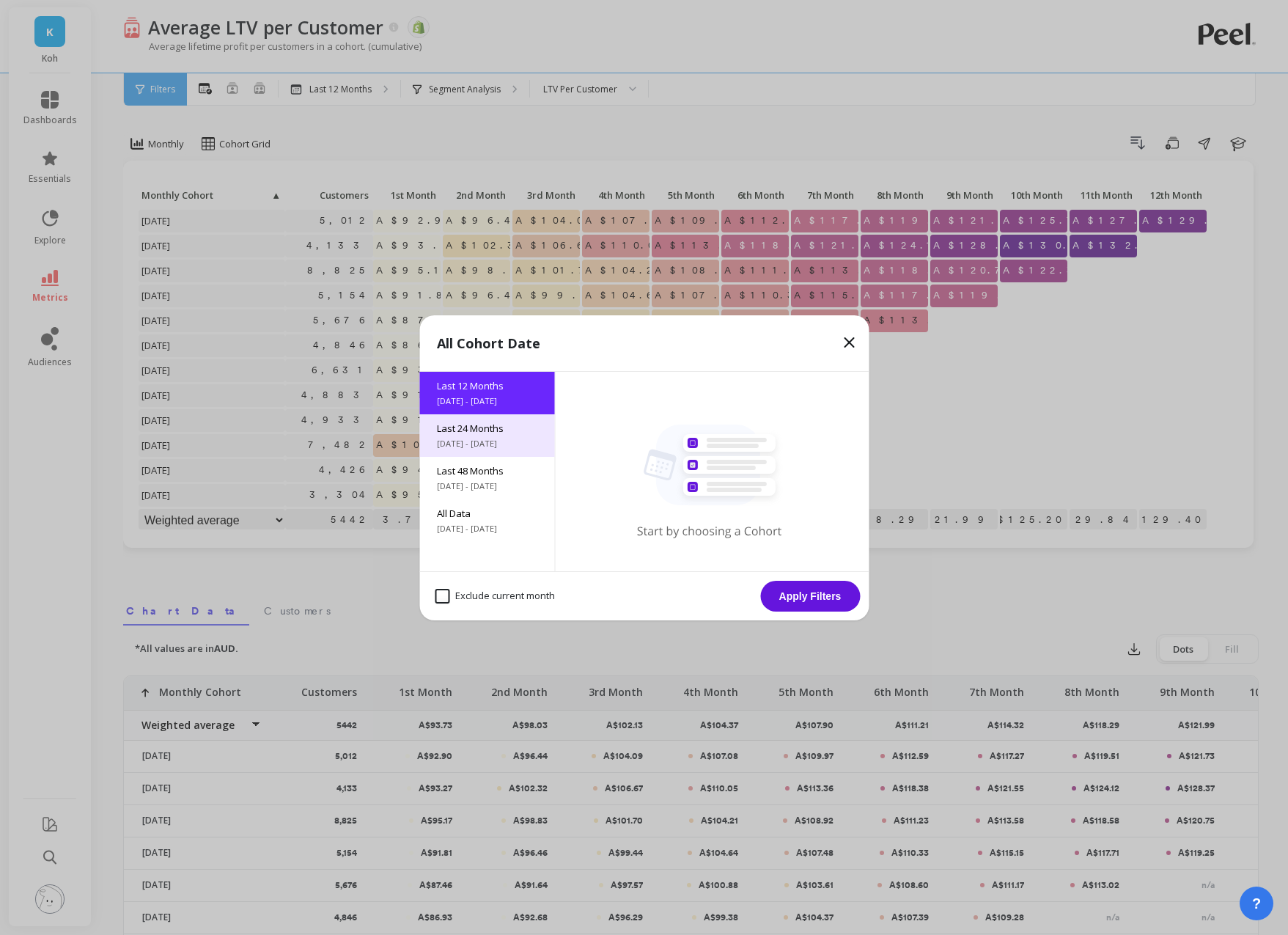
click at [454, 434] on span "Last 24 Months" at bounding box center [486, 428] width 100 height 13
click at [800, 589] on button "Apply Filters" at bounding box center [810, 596] width 100 height 30
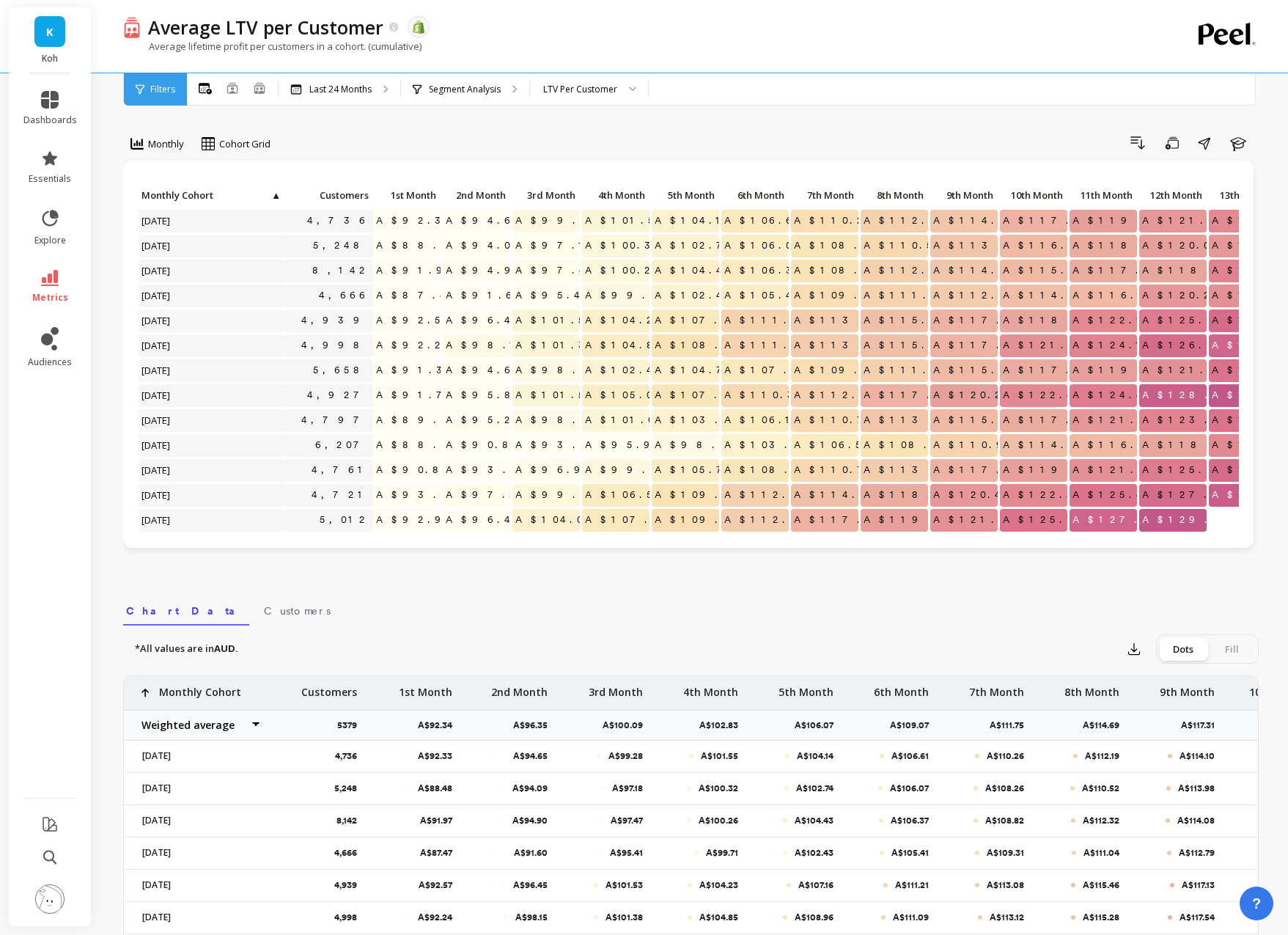
click at [167, 93] on span "Filters" at bounding box center [162, 90] width 25 height 12
click at [370, 94] on p "Last 24 Months" at bounding box center [340, 90] width 63 height 12
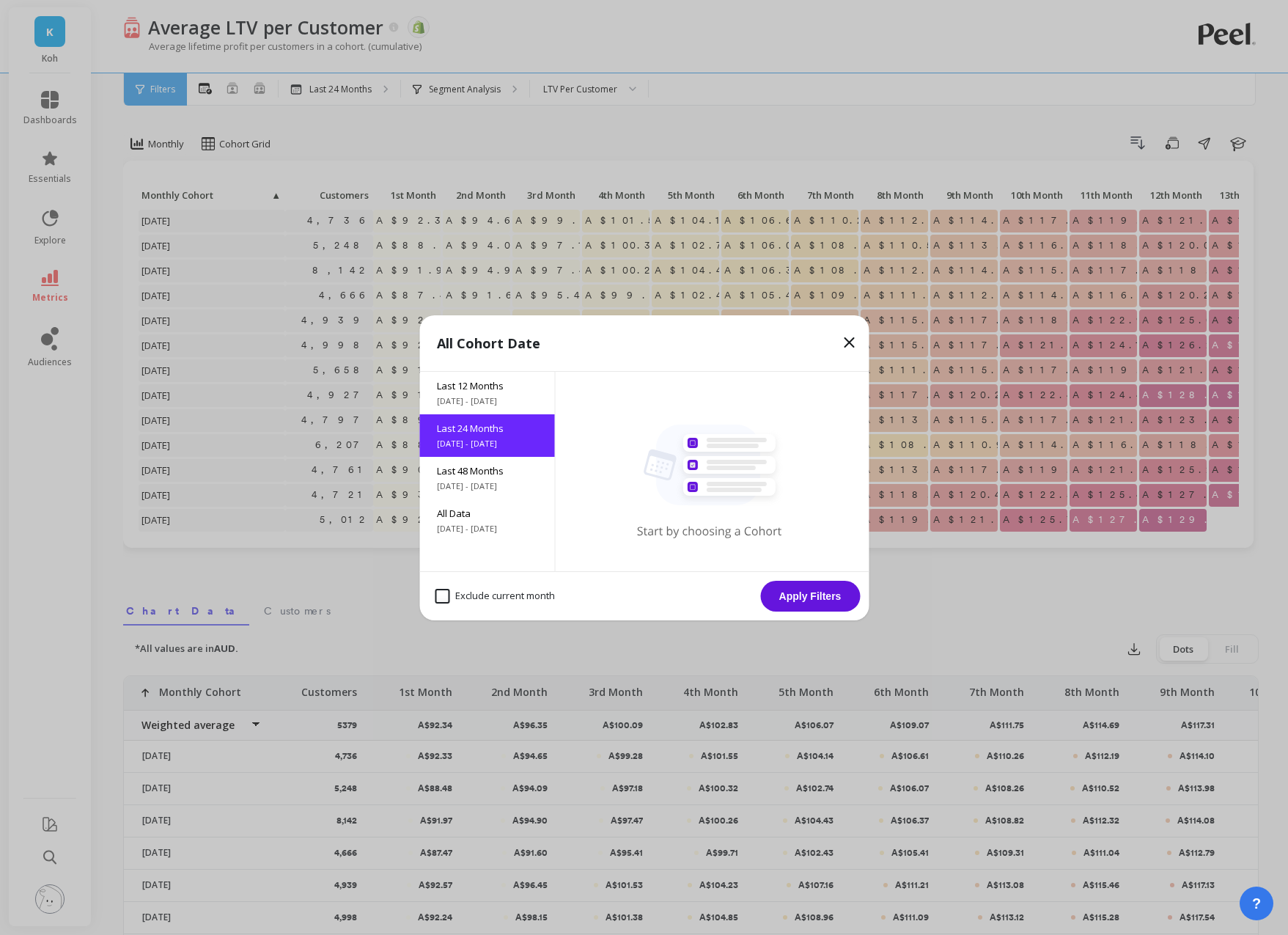
click at [847, 334] on icon at bounding box center [849, 342] width 17 height 17
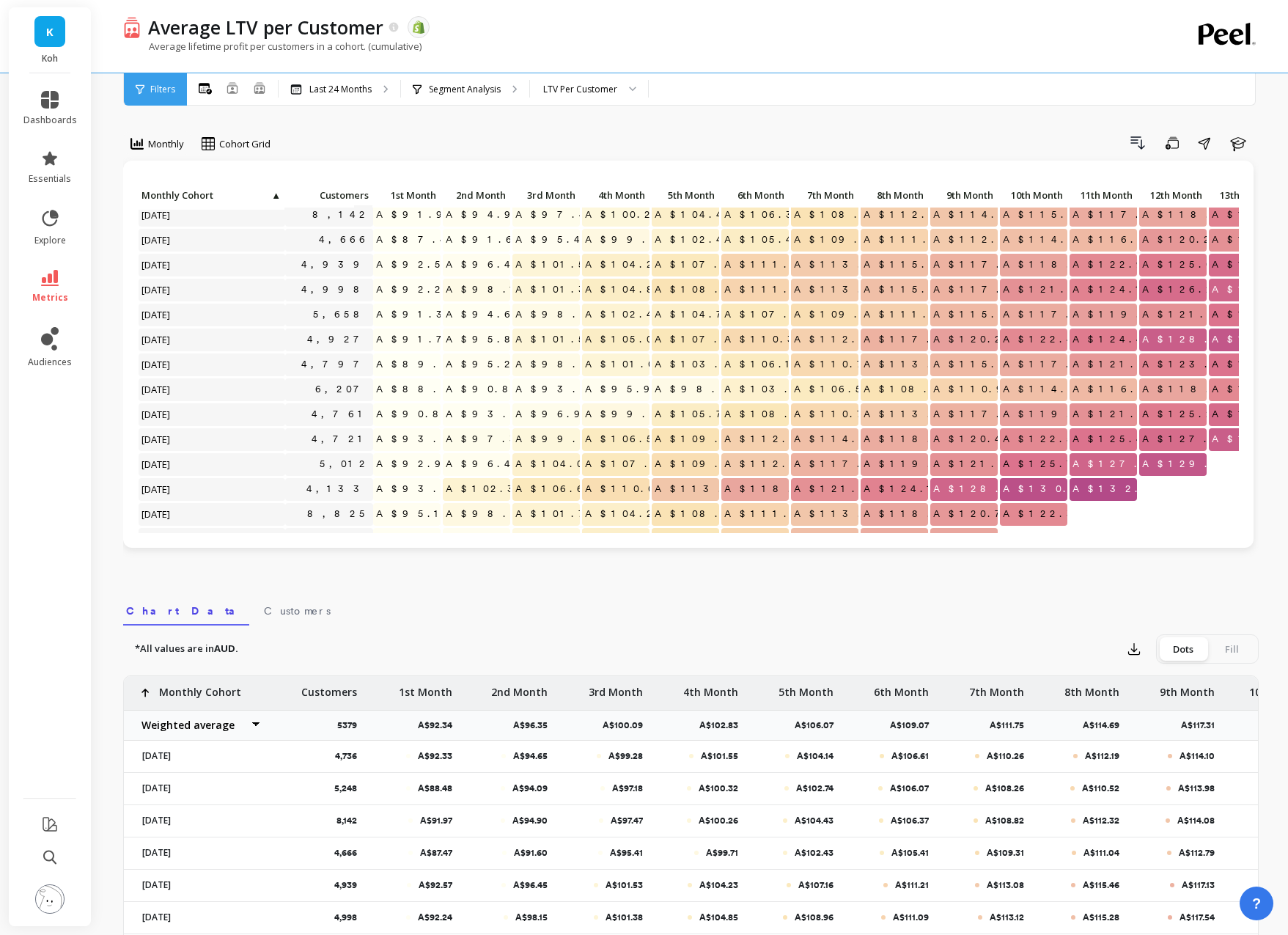
scroll to position [56, 0]
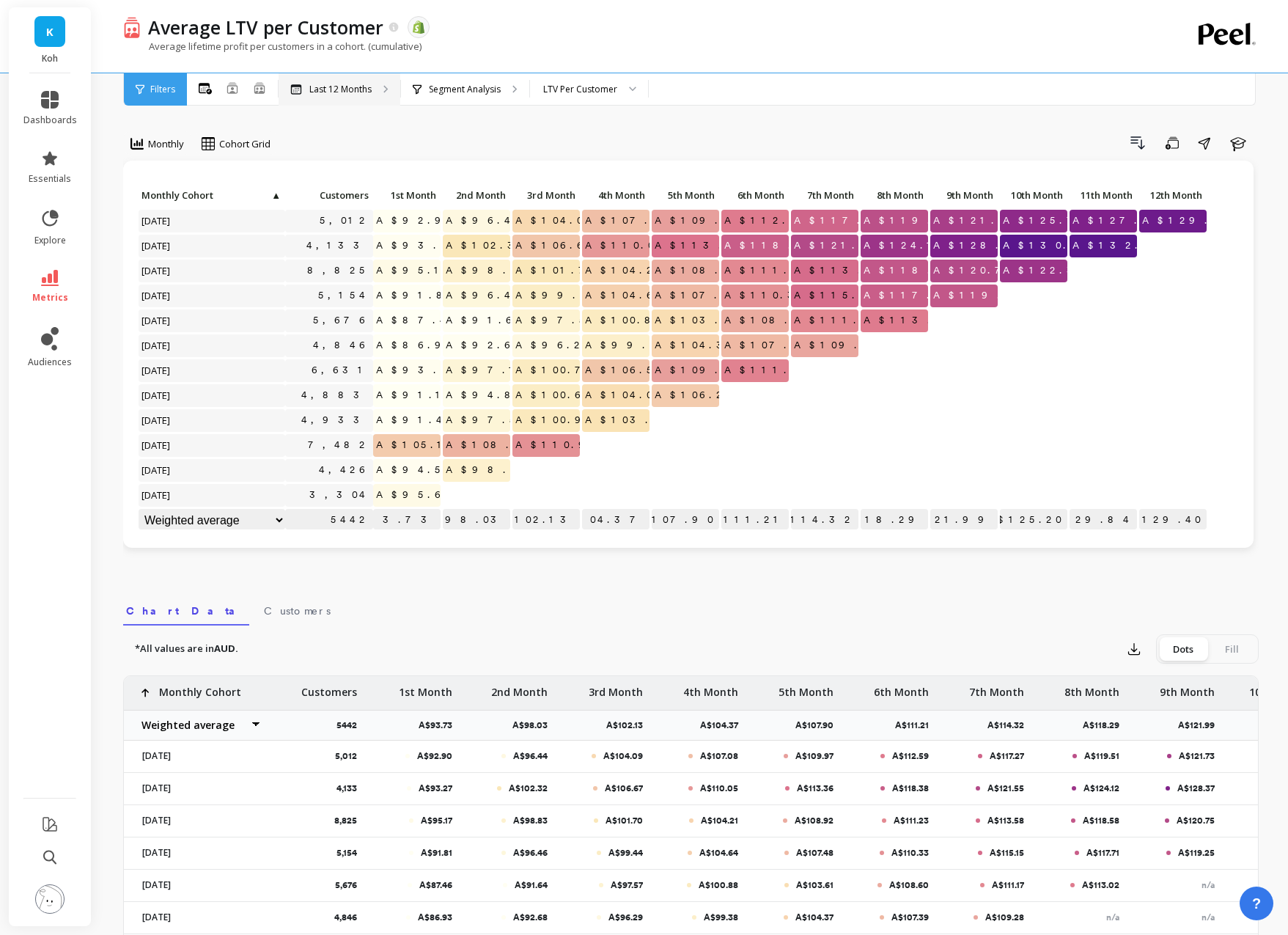
click at [355, 74] on div "Last 12 Months" at bounding box center [340, 89] width 122 height 32
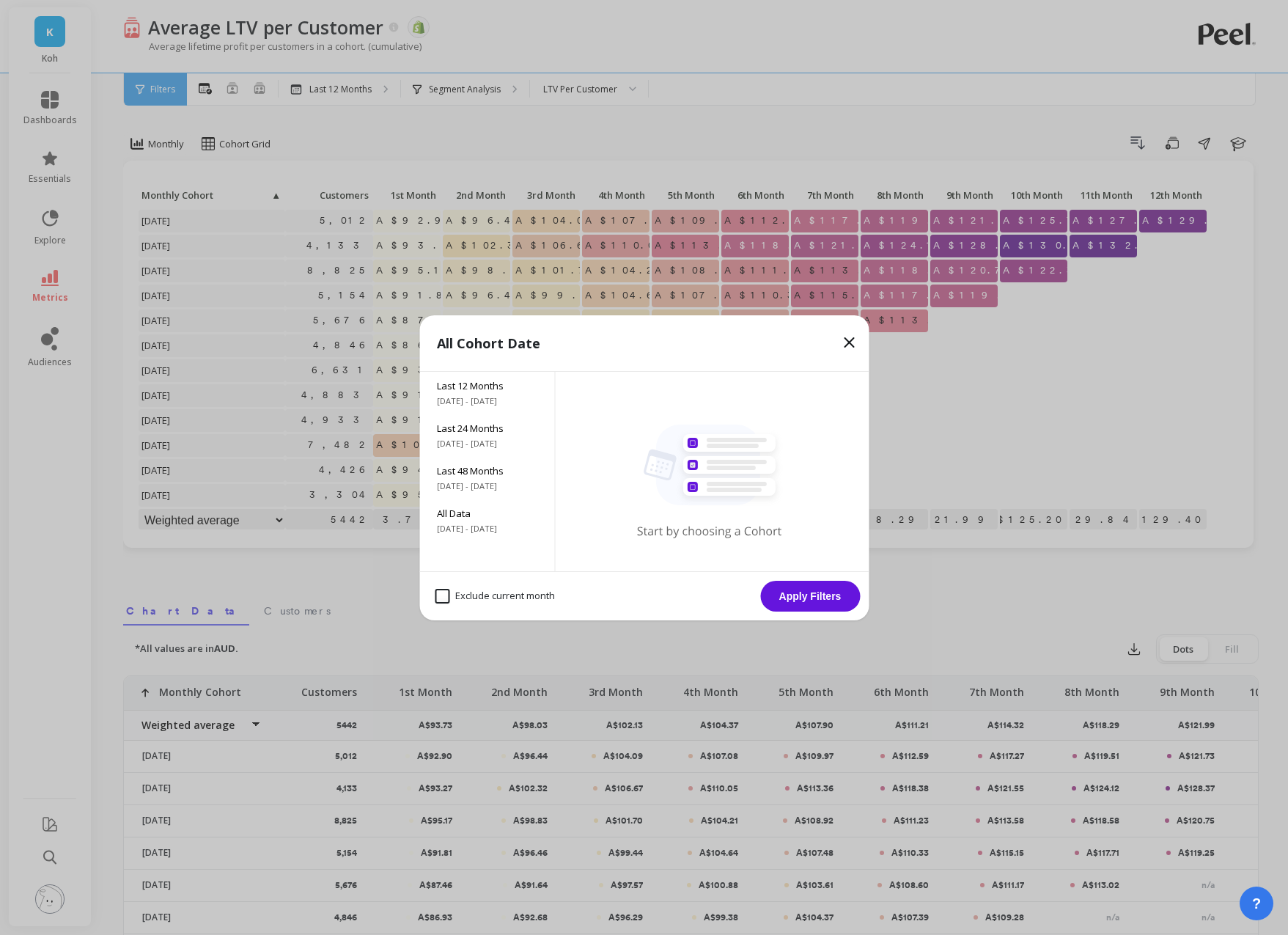
click at [447, 589] on month "Exclude current month" at bounding box center [495, 596] width 120 height 15
checkbox month "true"
click at [479, 427] on span "Last 24 Months" at bounding box center [486, 428] width 100 height 13
click at [815, 589] on button "Apply Filters" at bounding box center [810, 596] width 100 height 30
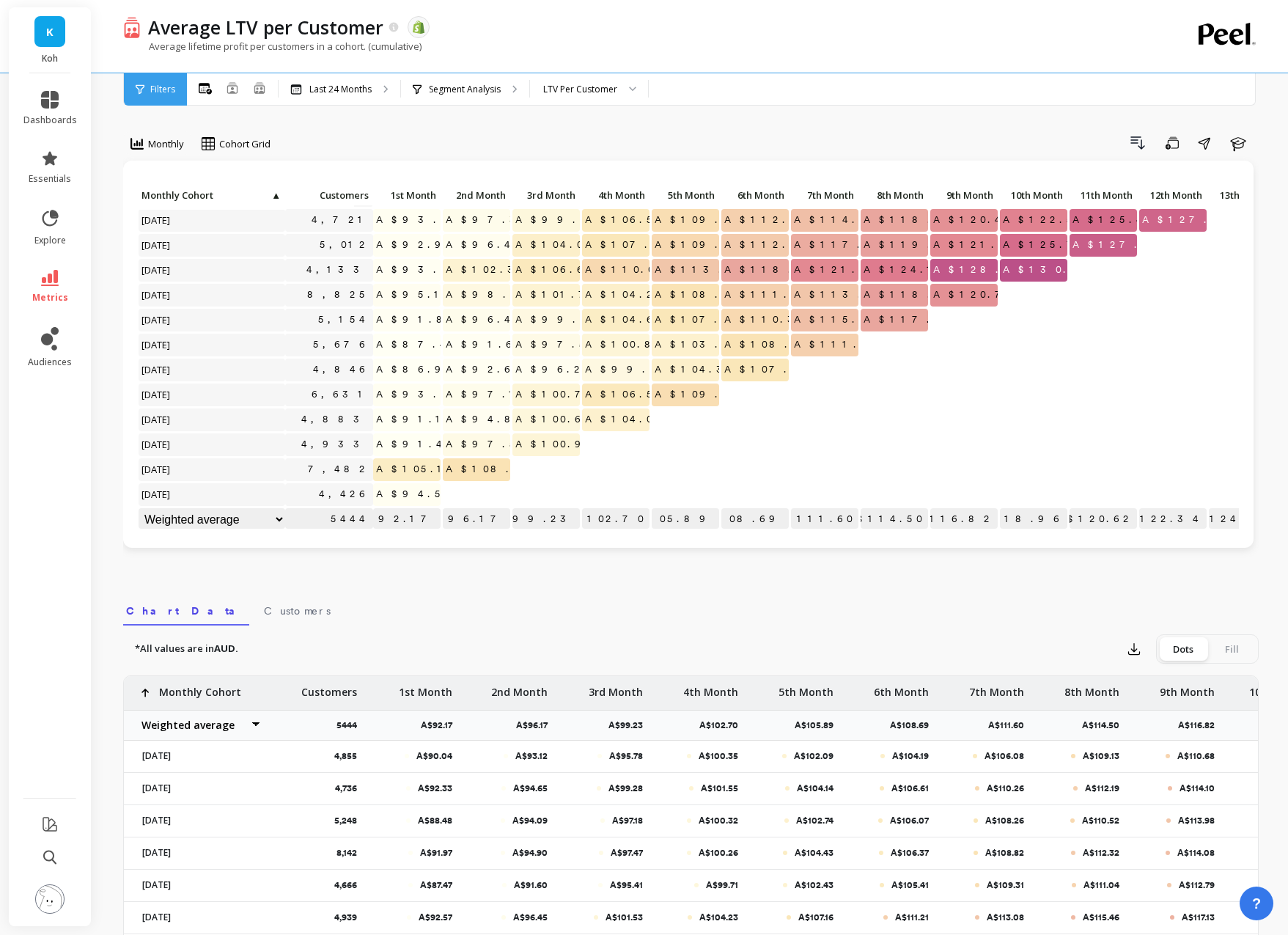
scroll to position [300, 0]
